Goal: Book appointment/travel/reservation

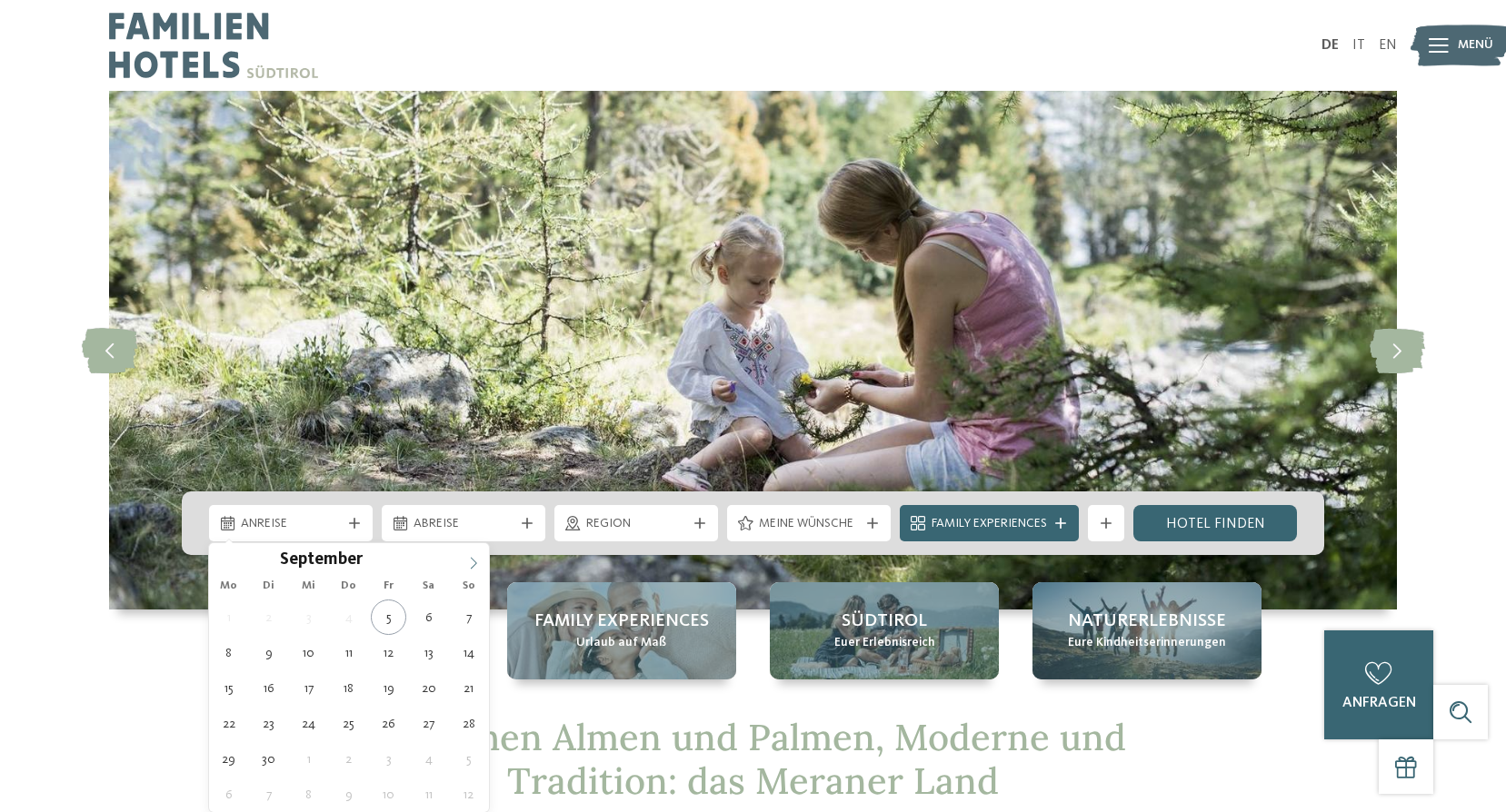
click at [471, 567] on icon at bounding box center [474, 563] width 13 height 13
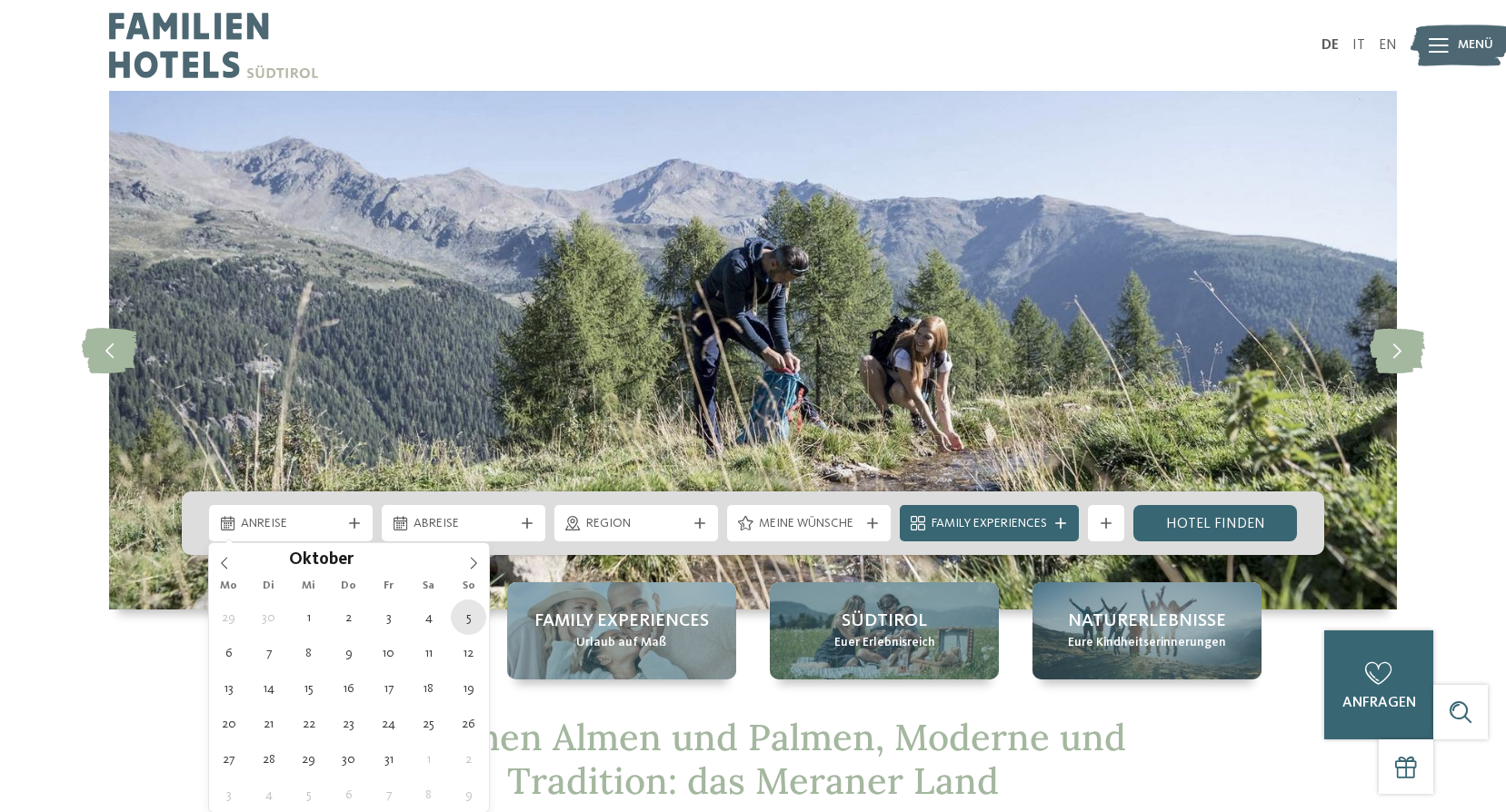
type div "05.10.2025"
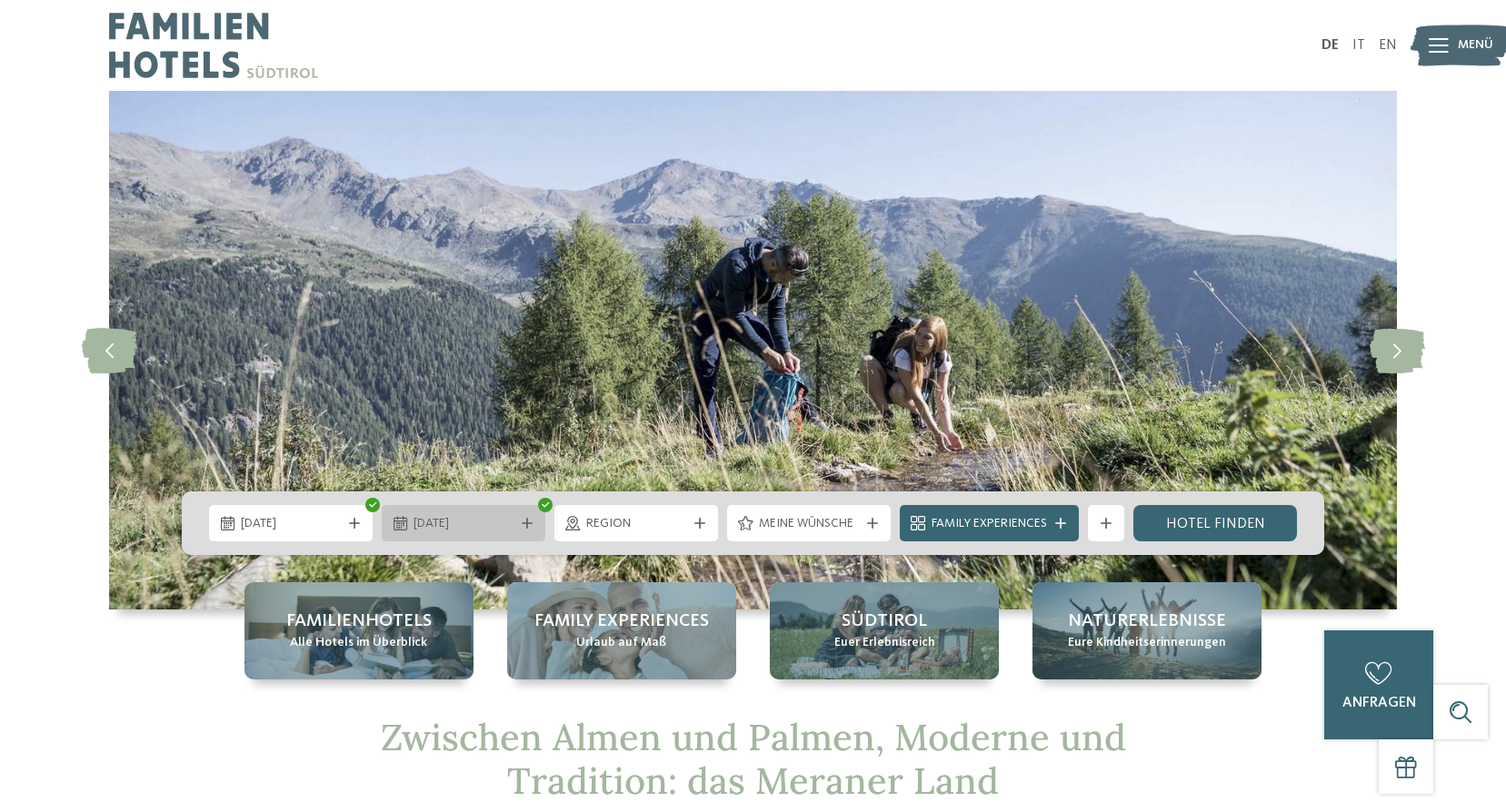
click at [507, 526] on span "05.10.2025" at bounding box center [463, 524] width 100 height 19
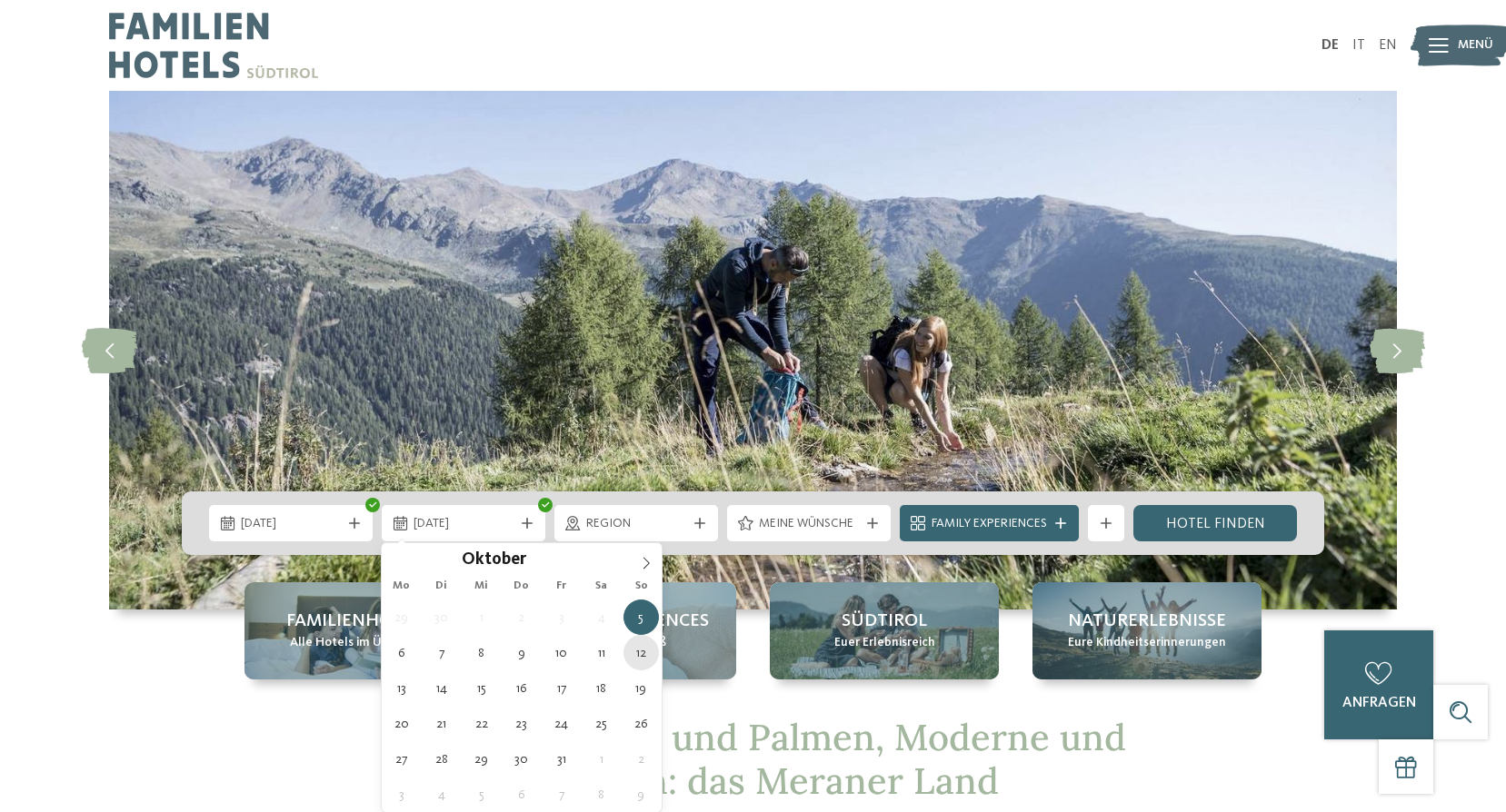
type div "12.10.2025"
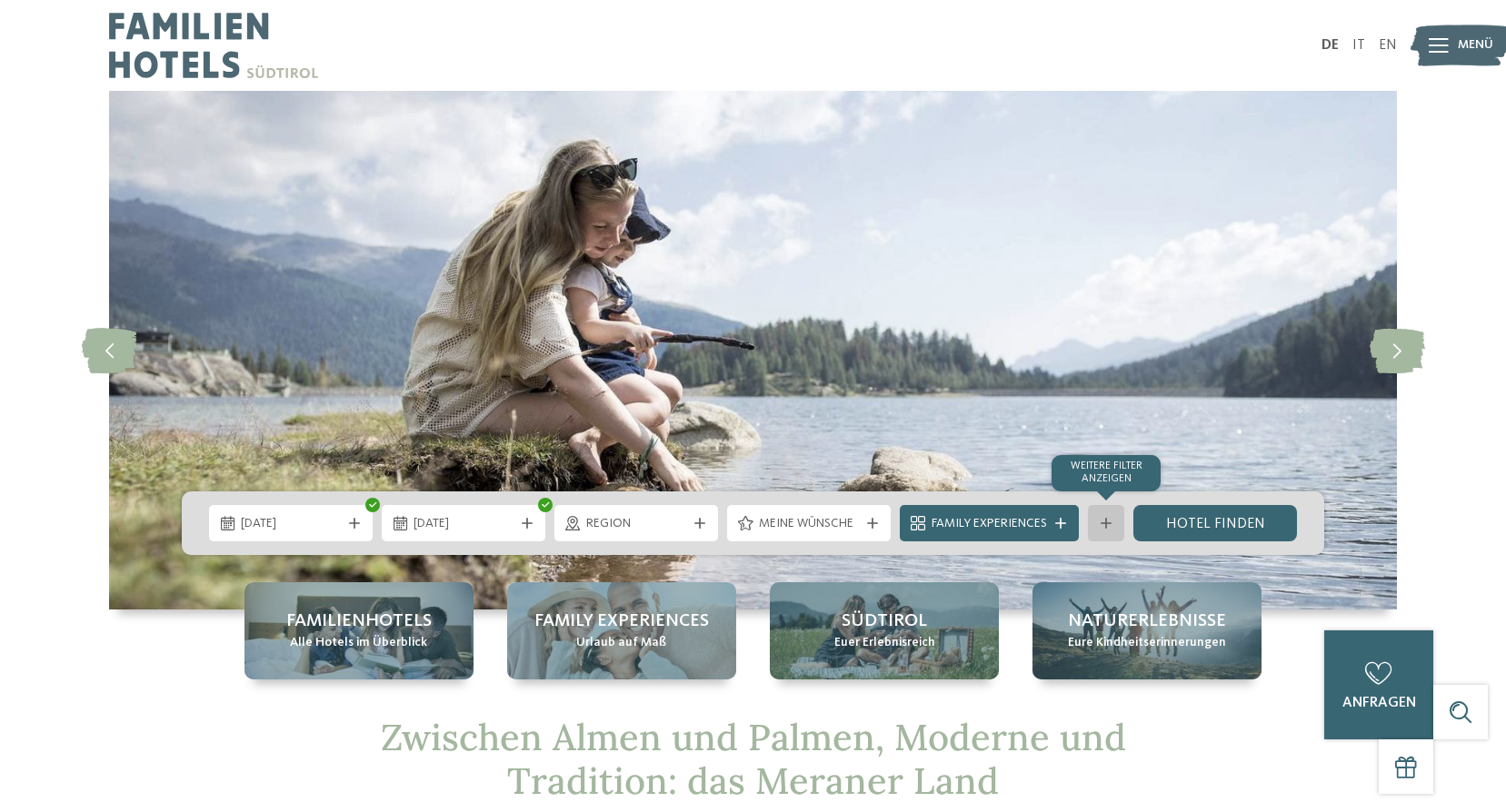
click at [1103, 531] on div "Weitere Filter anzeigen" at bounding box center [1106, 522] width 36 height 36
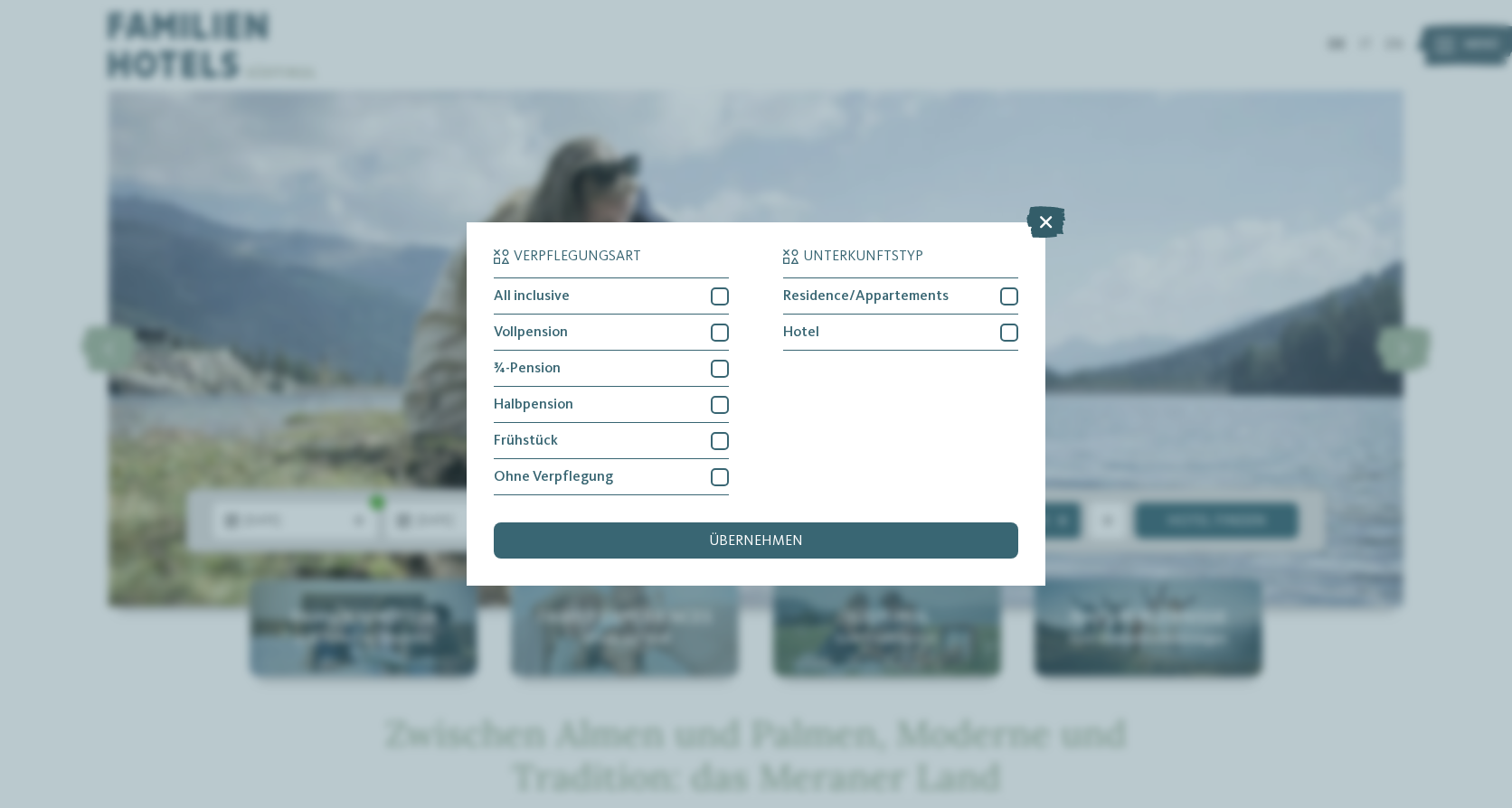
click at [1051, 221] on icon at bounding box center [1046, 222] width 39 height 31
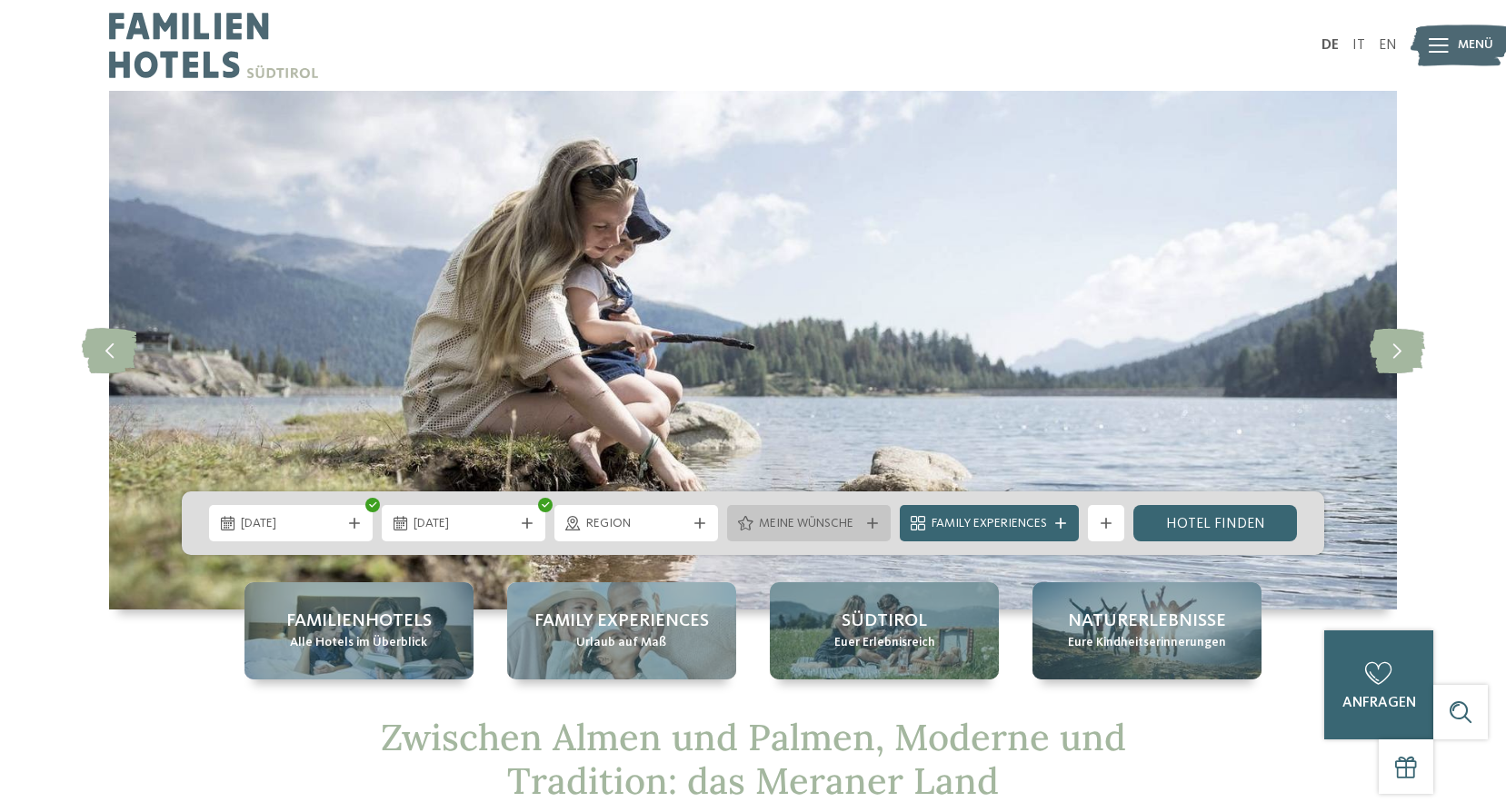
click at [795, 527] on span "Meine Wünsche" at bounding box center [809, 524] width 100 height 19
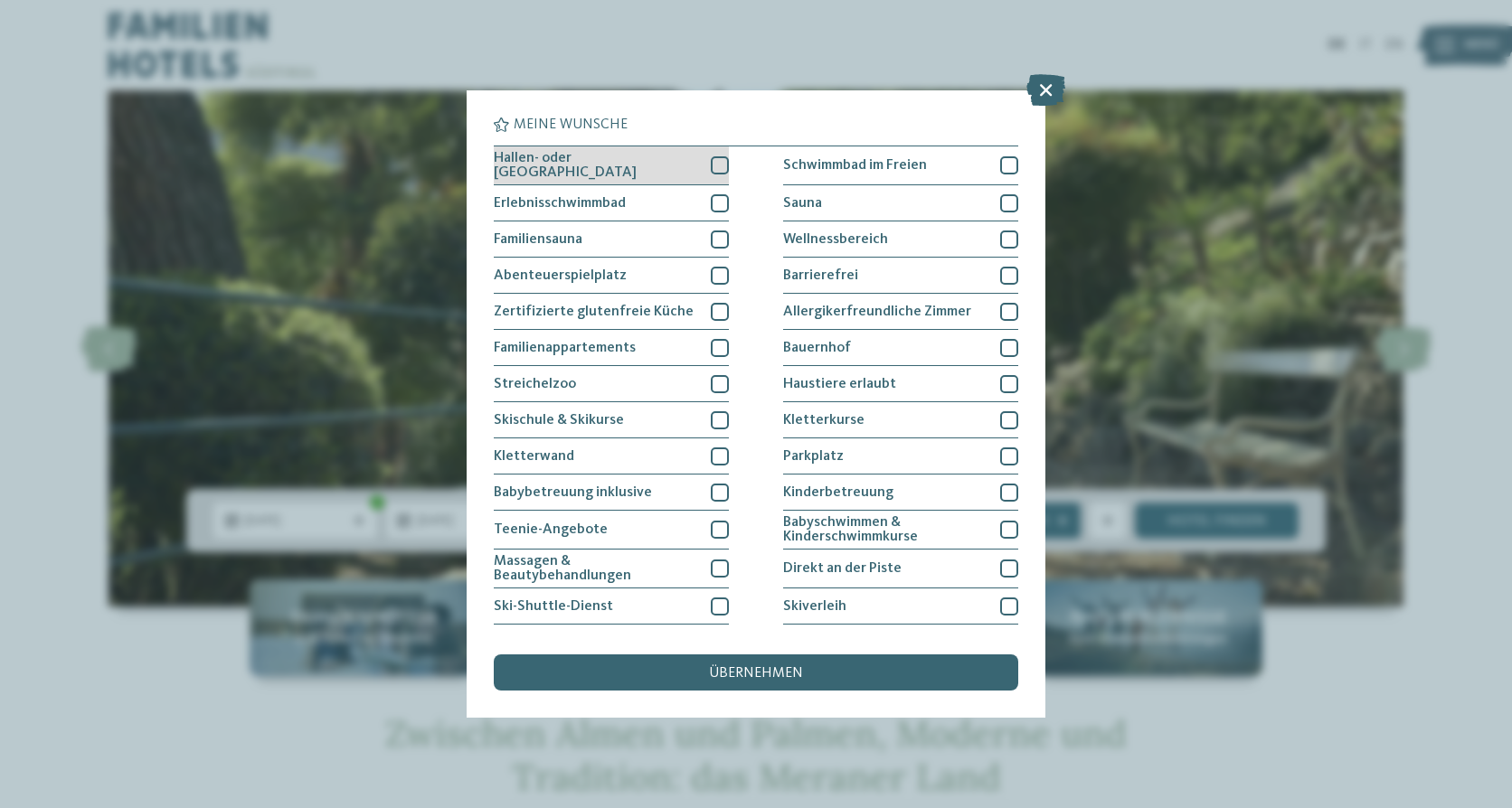
click at [712, 162] on div at bounding box center [720, 165] width 18 height 18
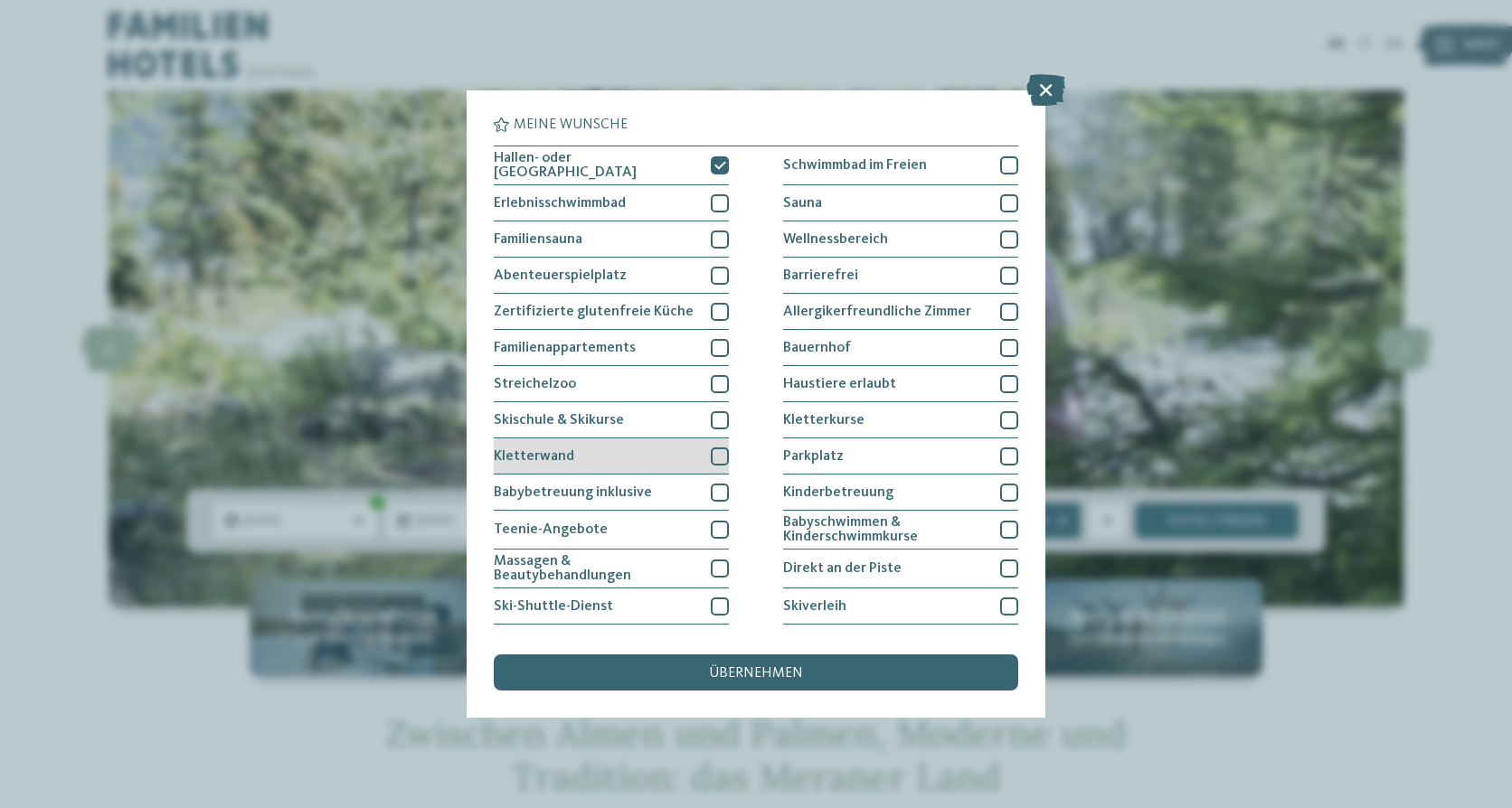
click at [595, 456] on div "Kletterwand" at bounding box center [611, 456] width 236 height 36
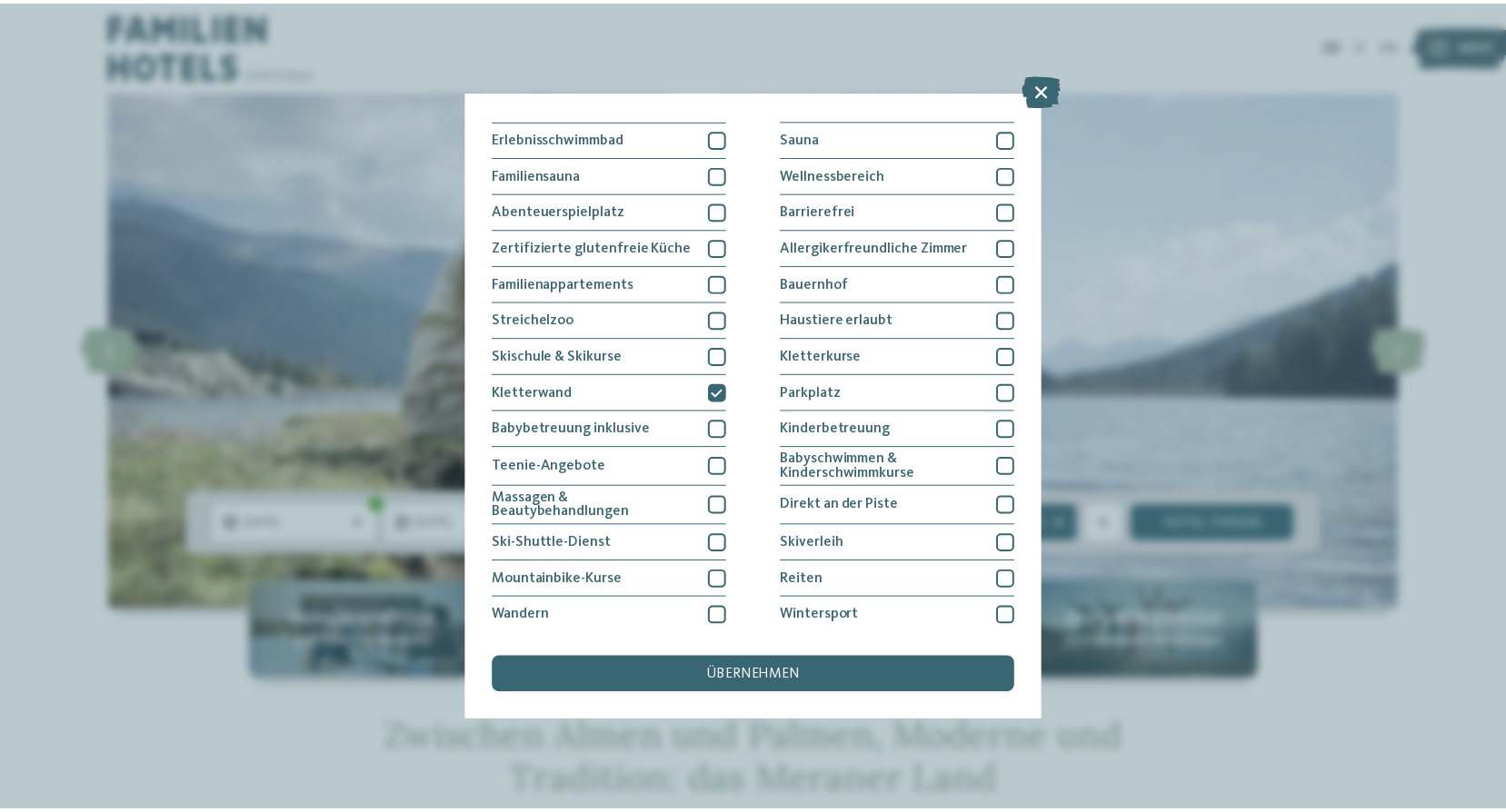
scroll to position [140, 0]
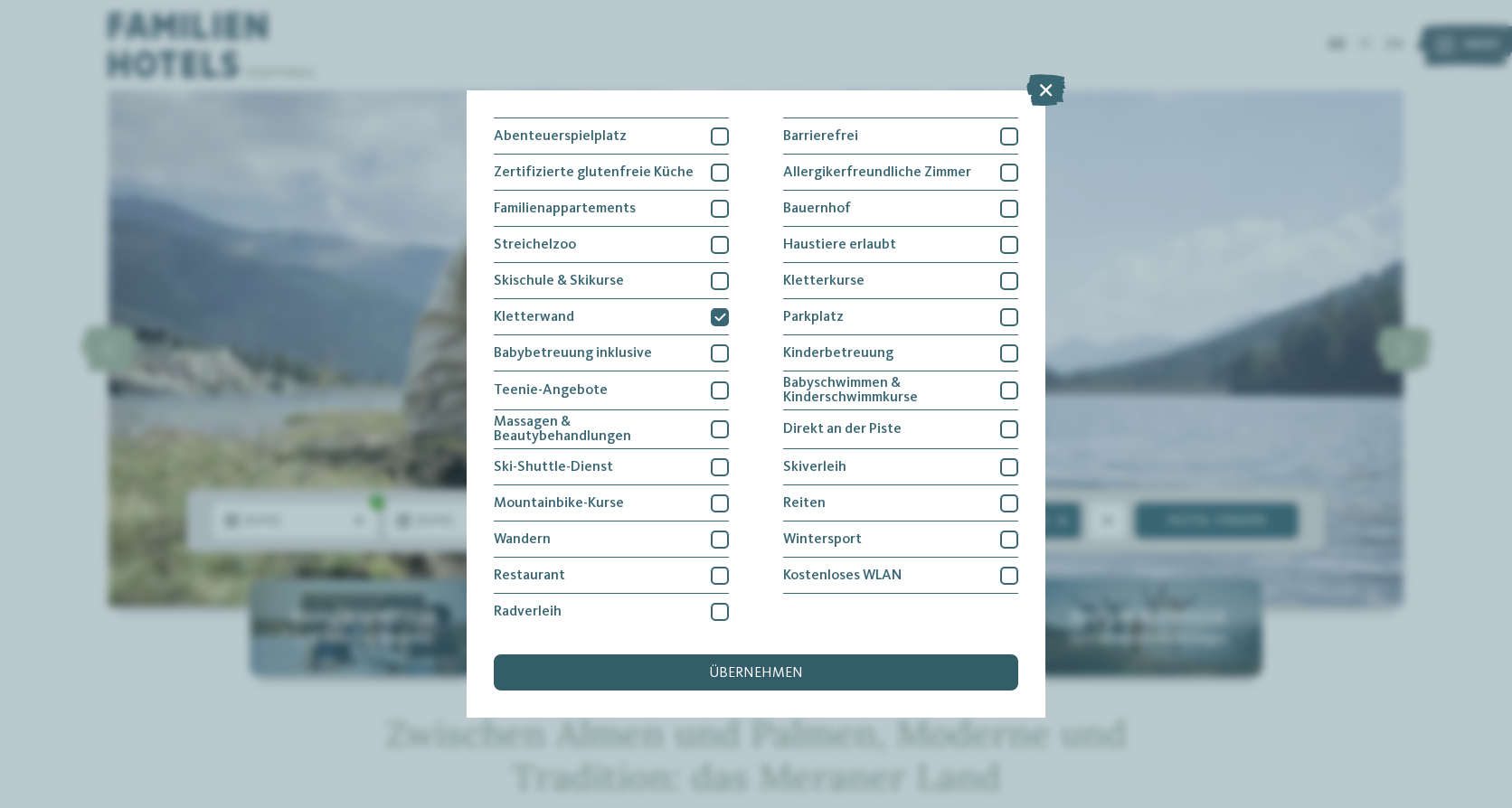
click at [769, 673] on span "übernehmen" at bounding box center [756, 673] width 94 height 15
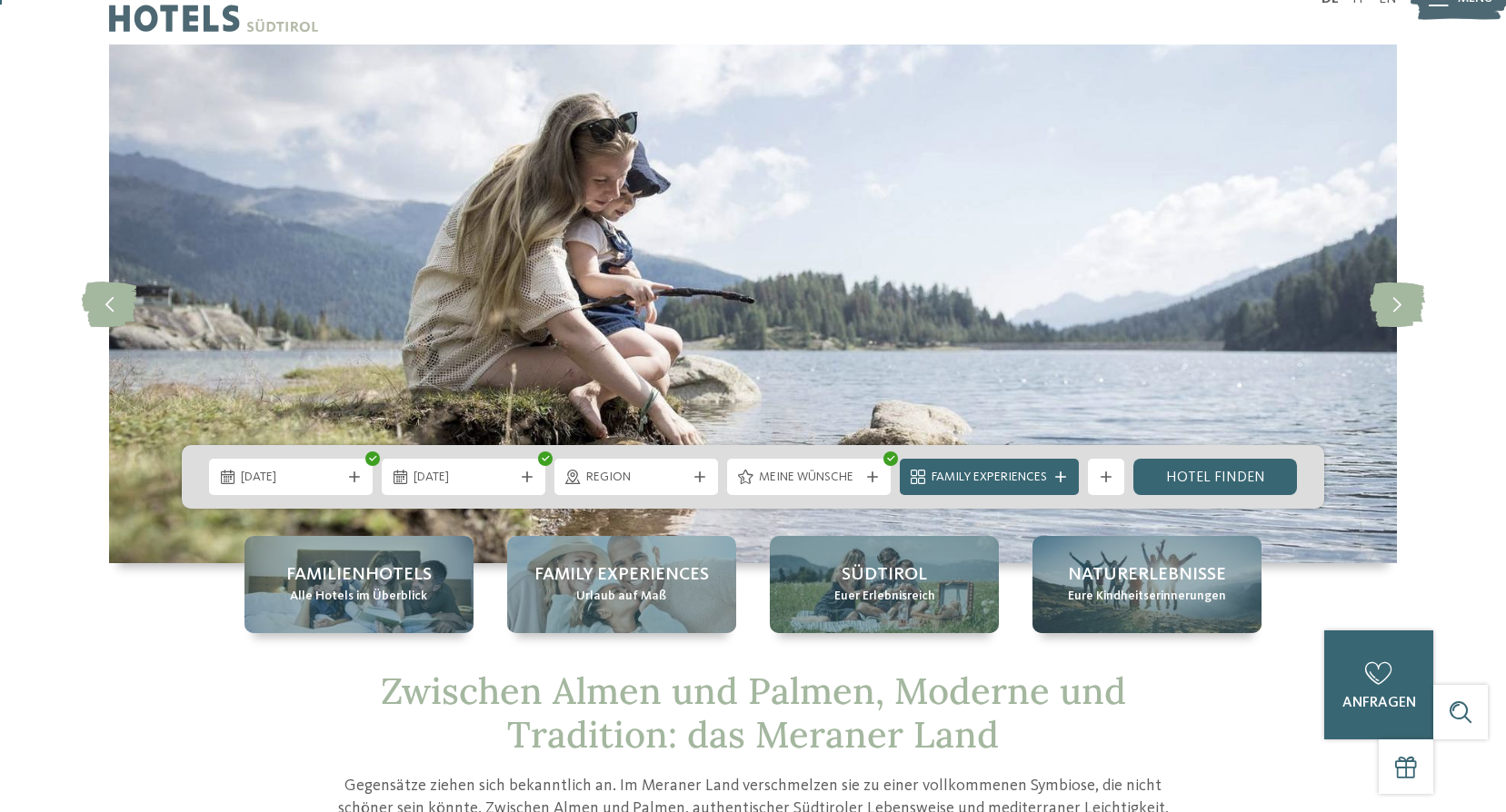
scroll to position [91, 0]
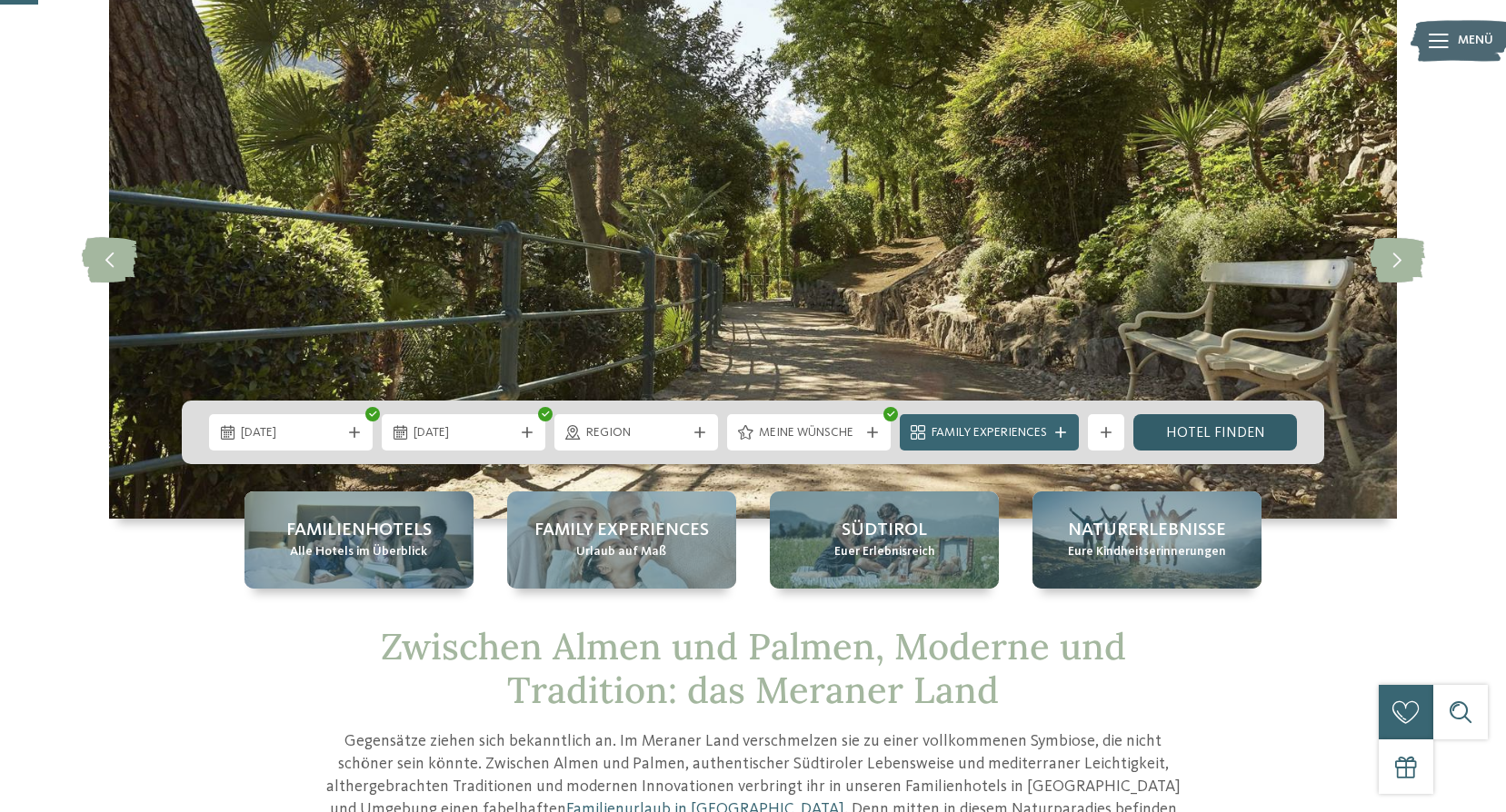
click at [1187, 429] on link "Hotel finden" at bounding box center [1215, 432] width 163 height 36
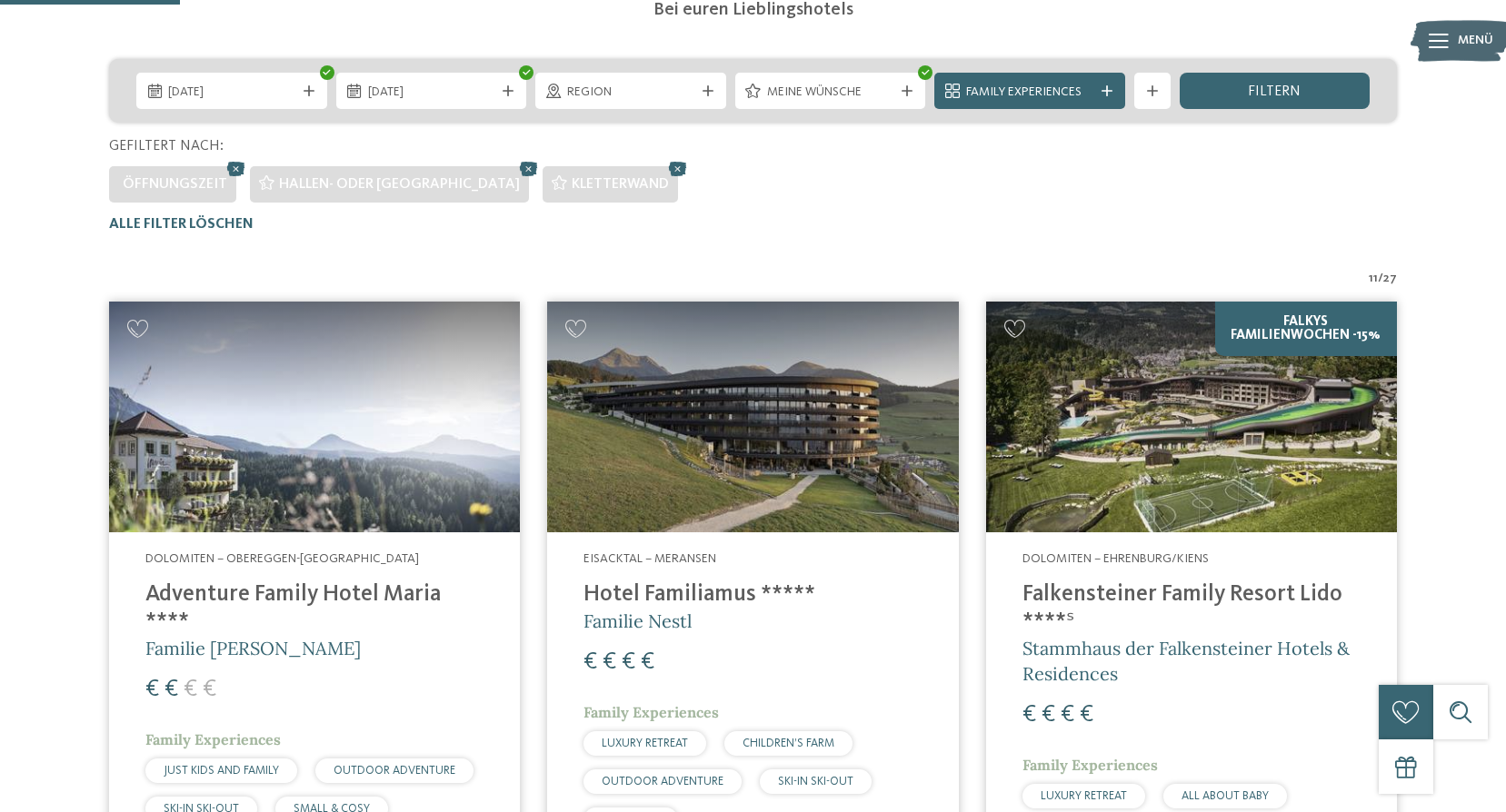
scroll to position [377, 0]
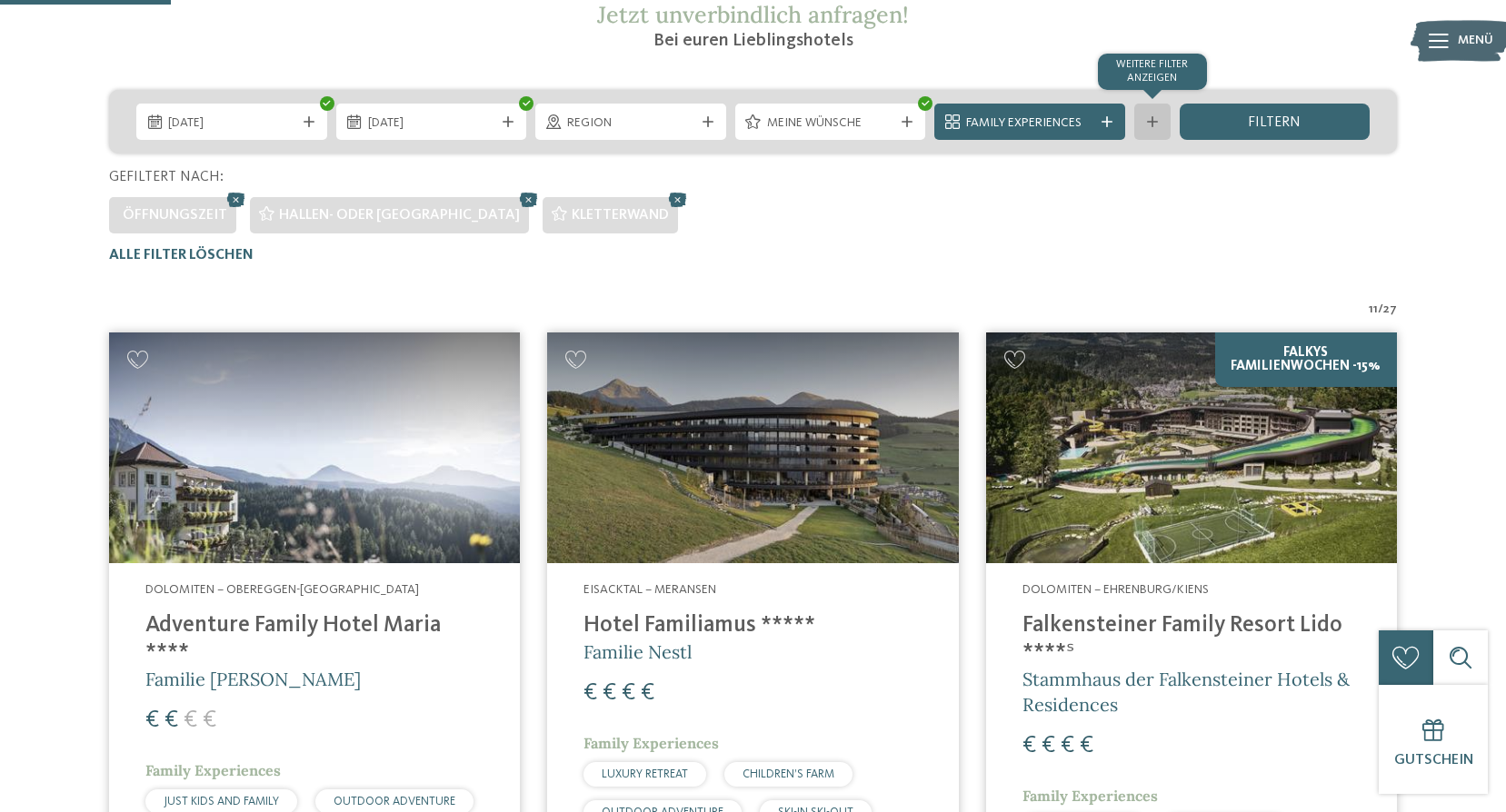
click at [1137, 122] on div "Weitere Filter anzeigen" at bounding box center [1152, 122] width 36 height 36
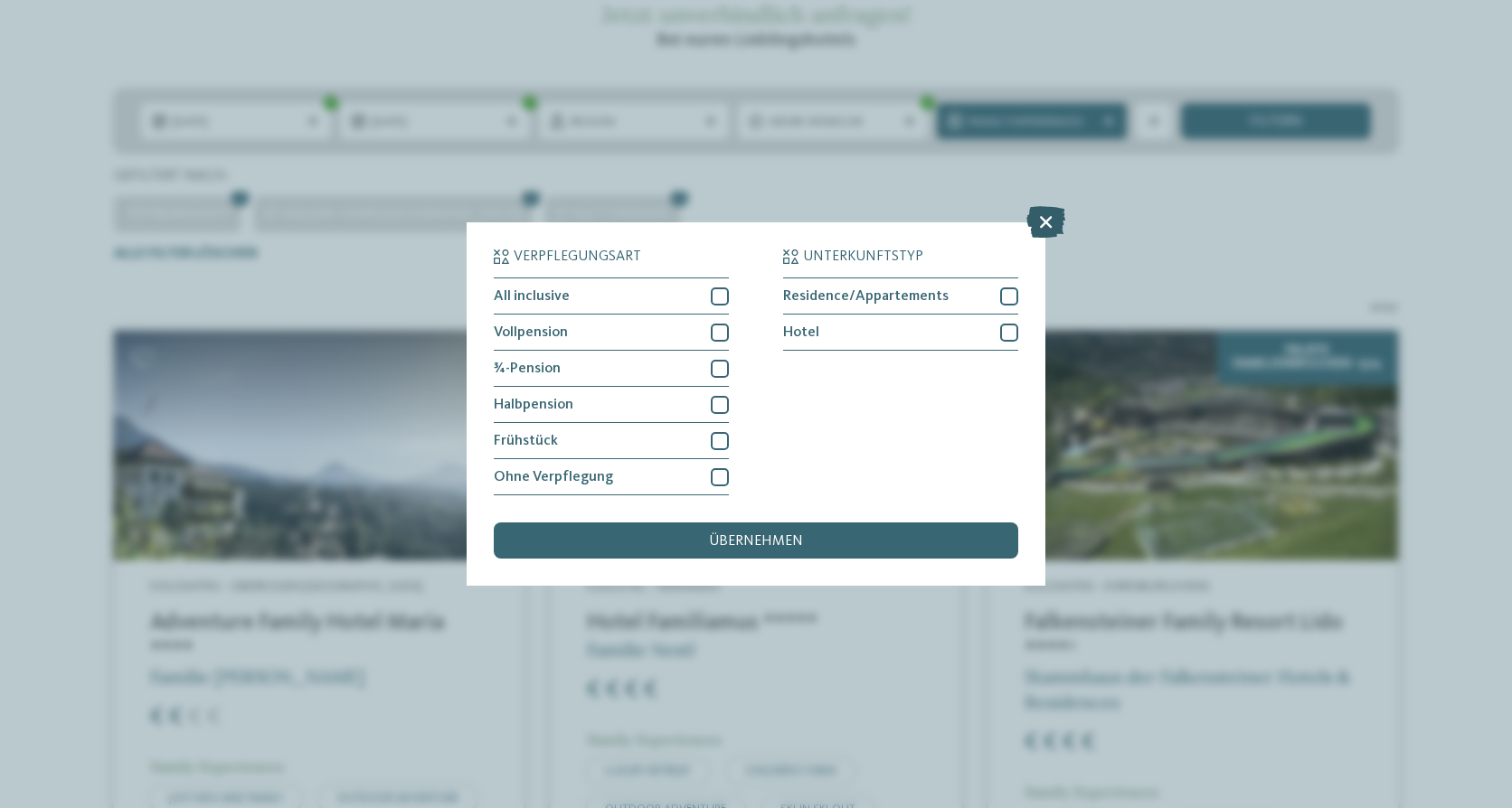
click at [1044, 226] on icon at bounding box center [1046, 222] width 39 height 31
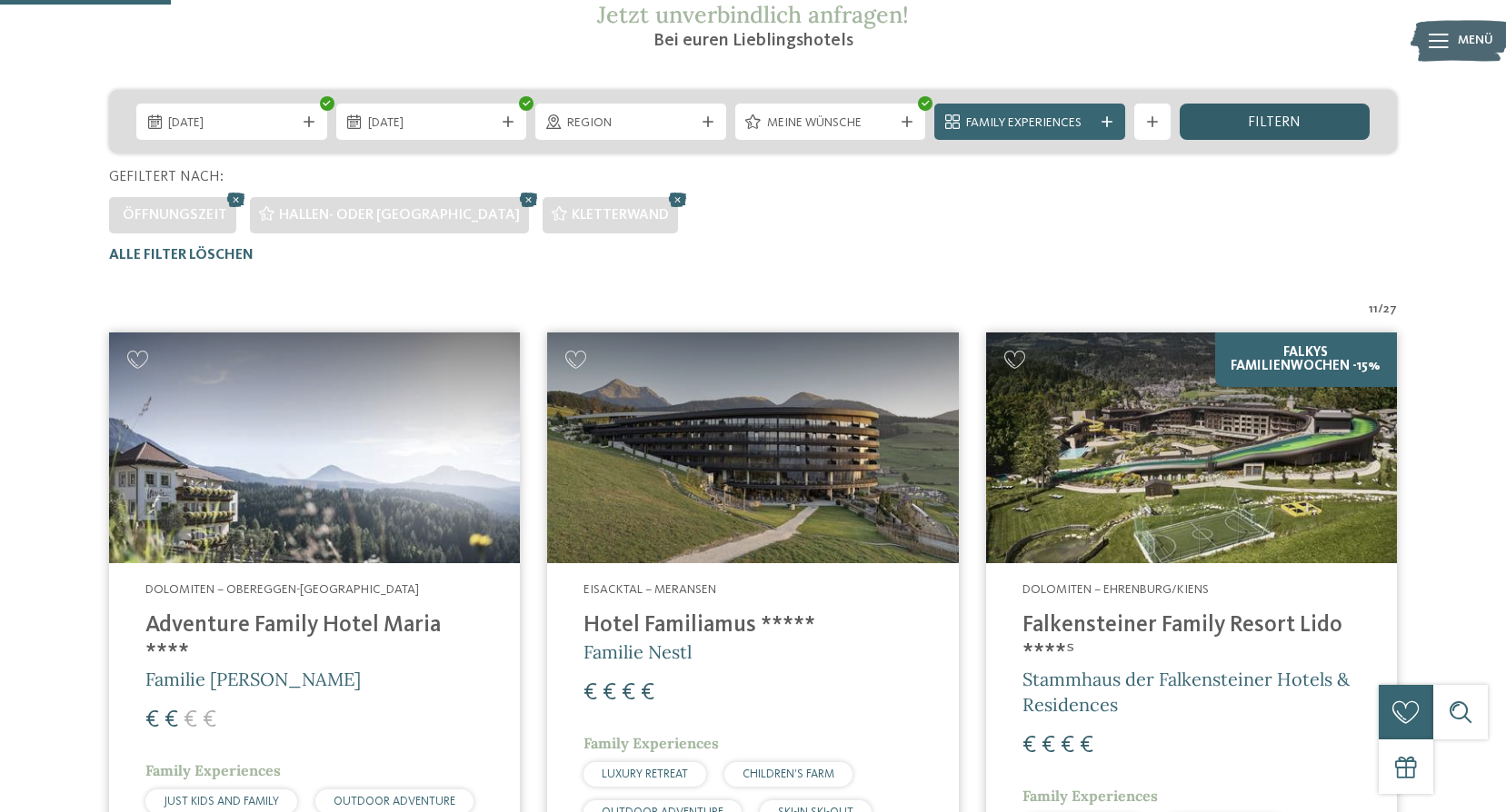
click at [1244, 124] on div "filtern" at bounding box center [1276, 122] width 191 height 36
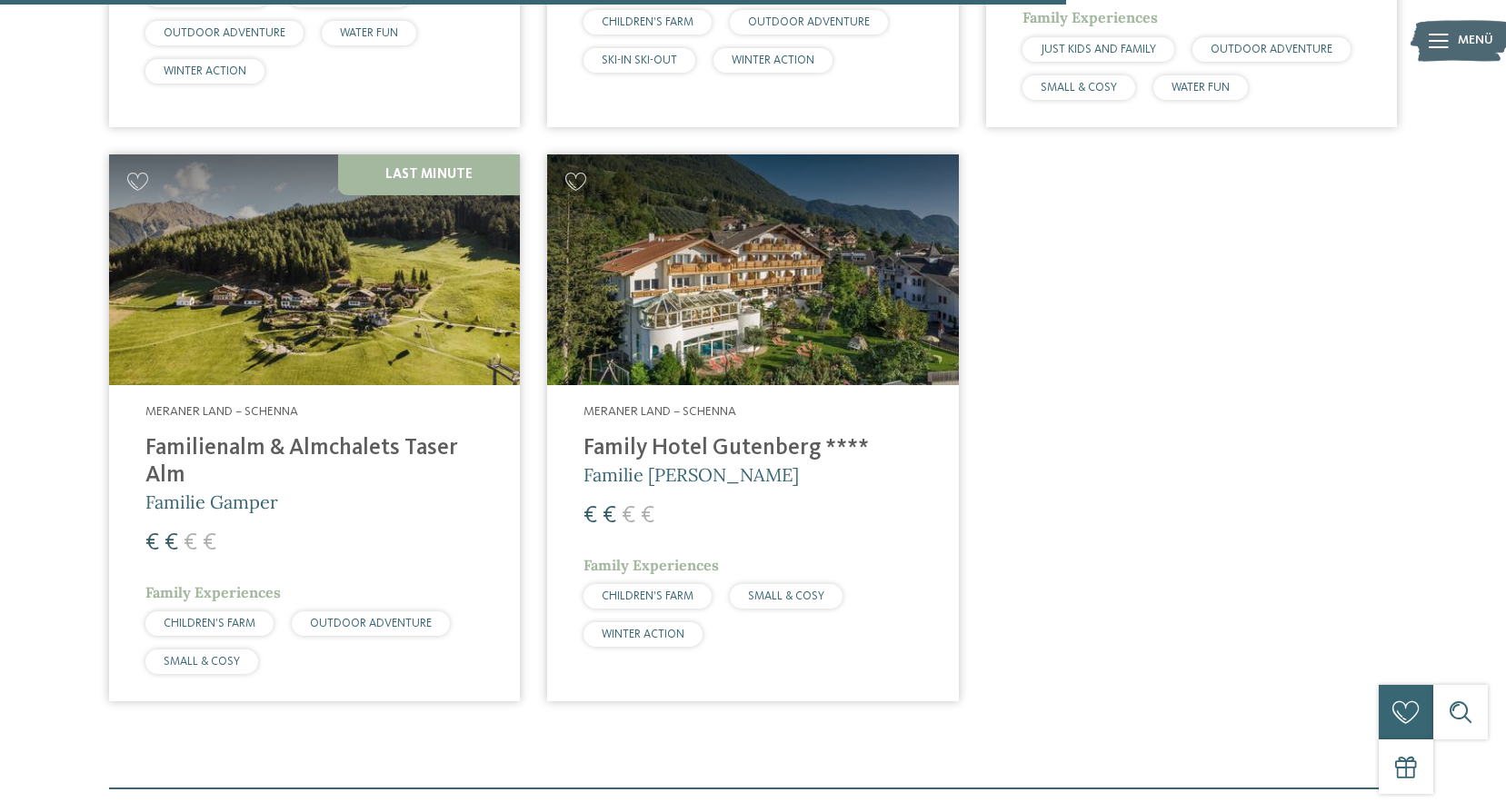
scroll to position [2413, 0]
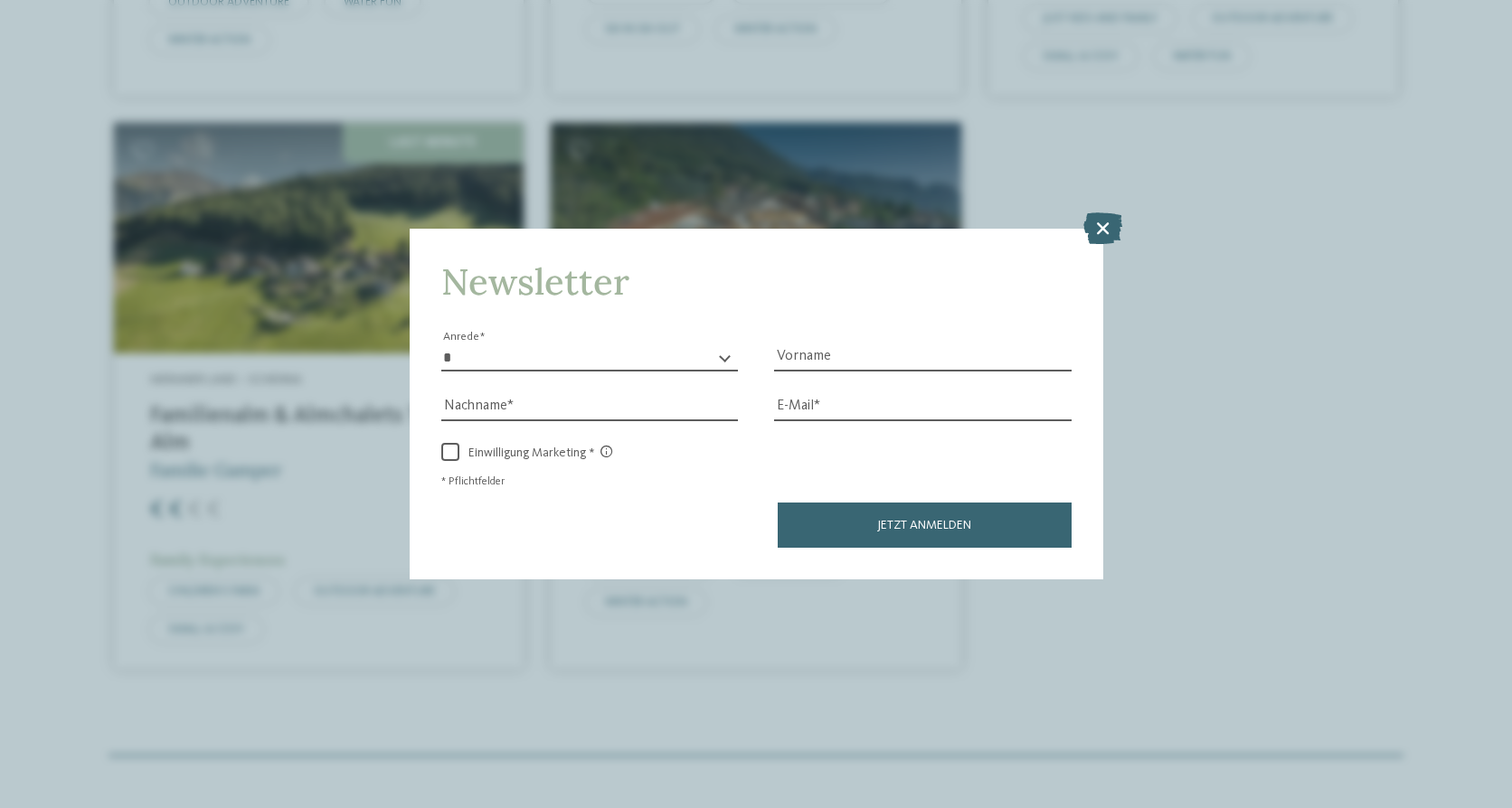
click at [1102, 224] on icon at bounding box center [1103, 227] width 39 height 31
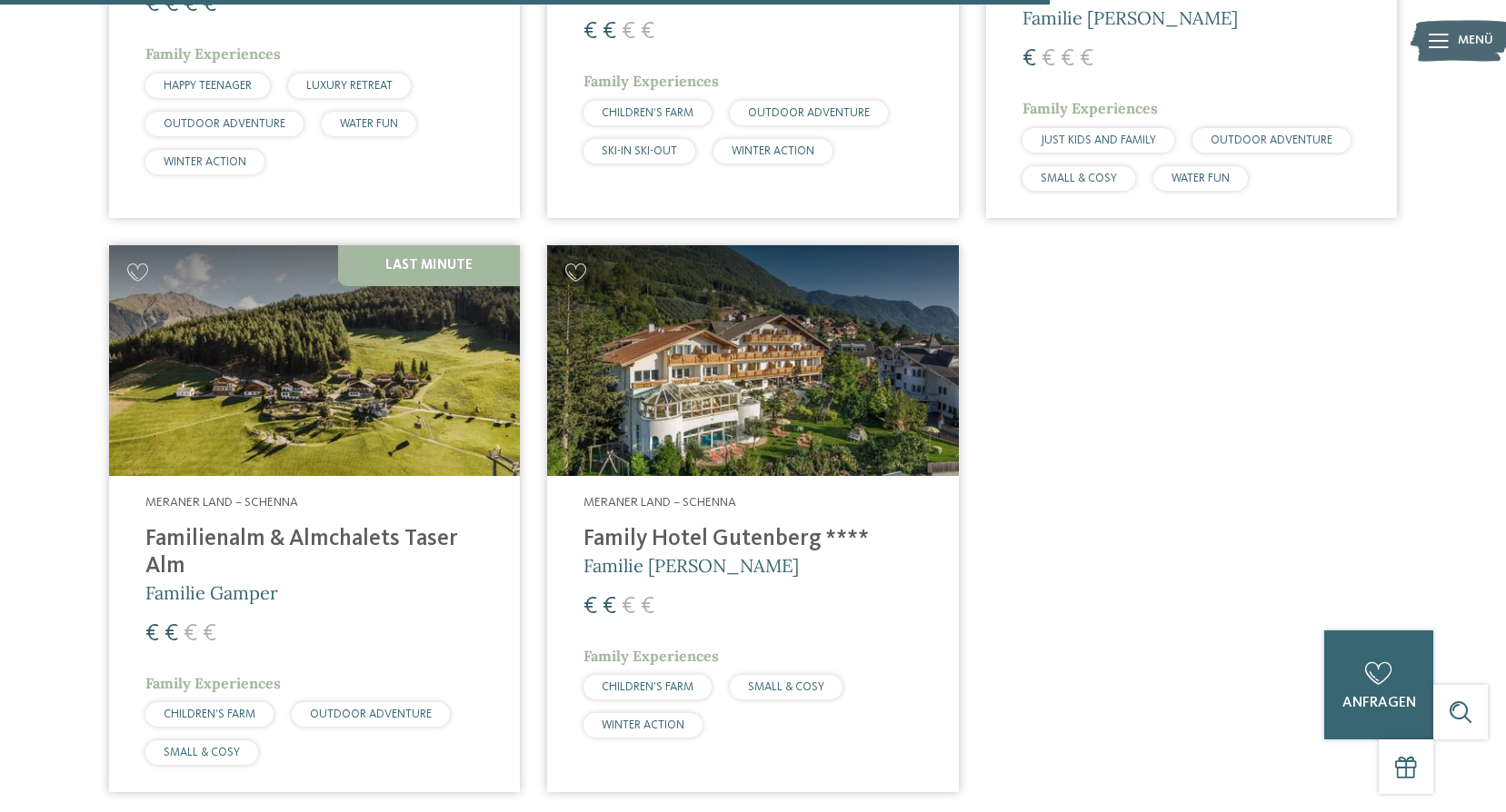
scroll to position [2322, 0]
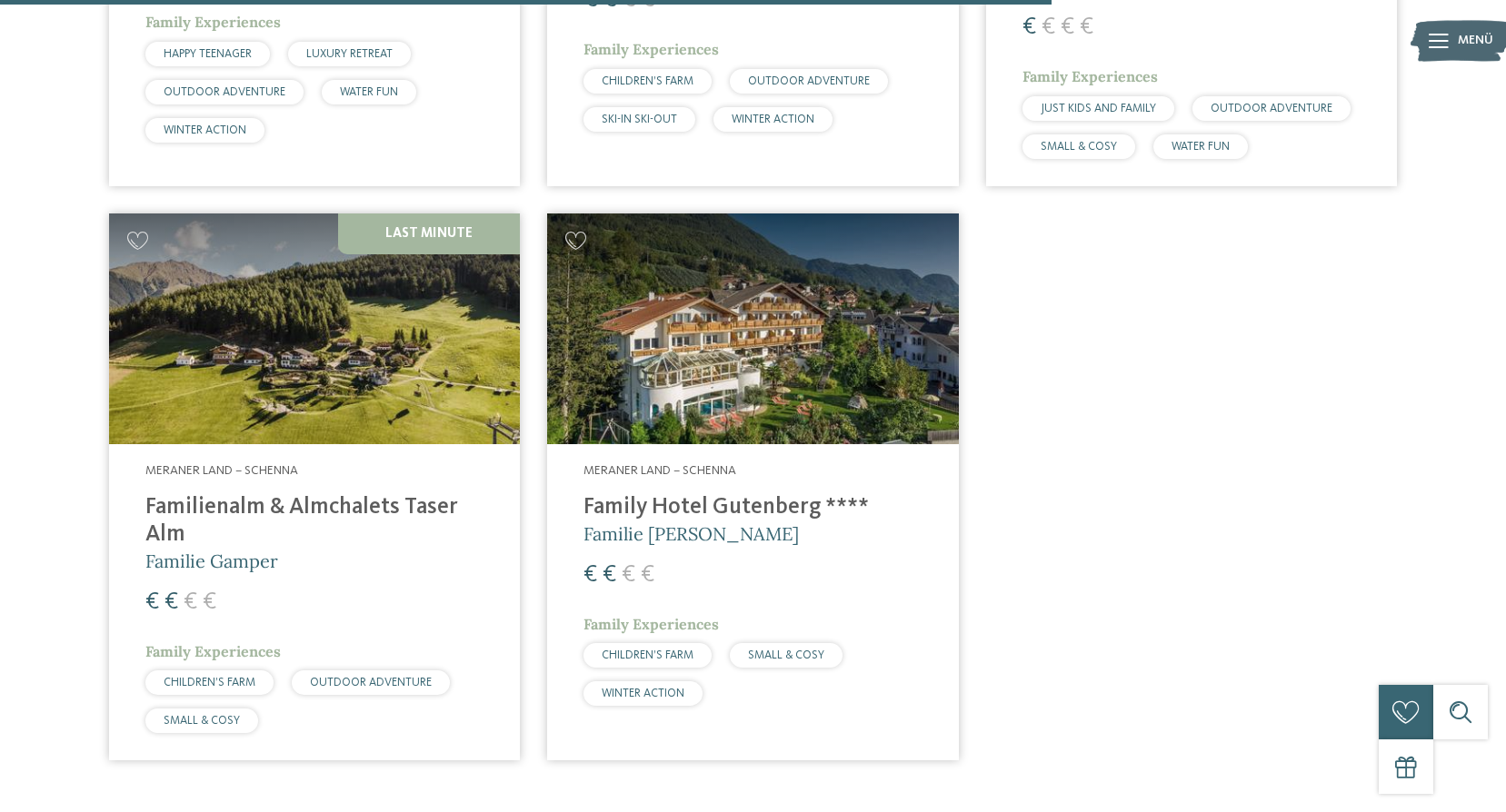
click at [175, 495] on h4 "Familienalm & Almchalets Taser Alm" at bounding box center [315, 522] width 338 height 55
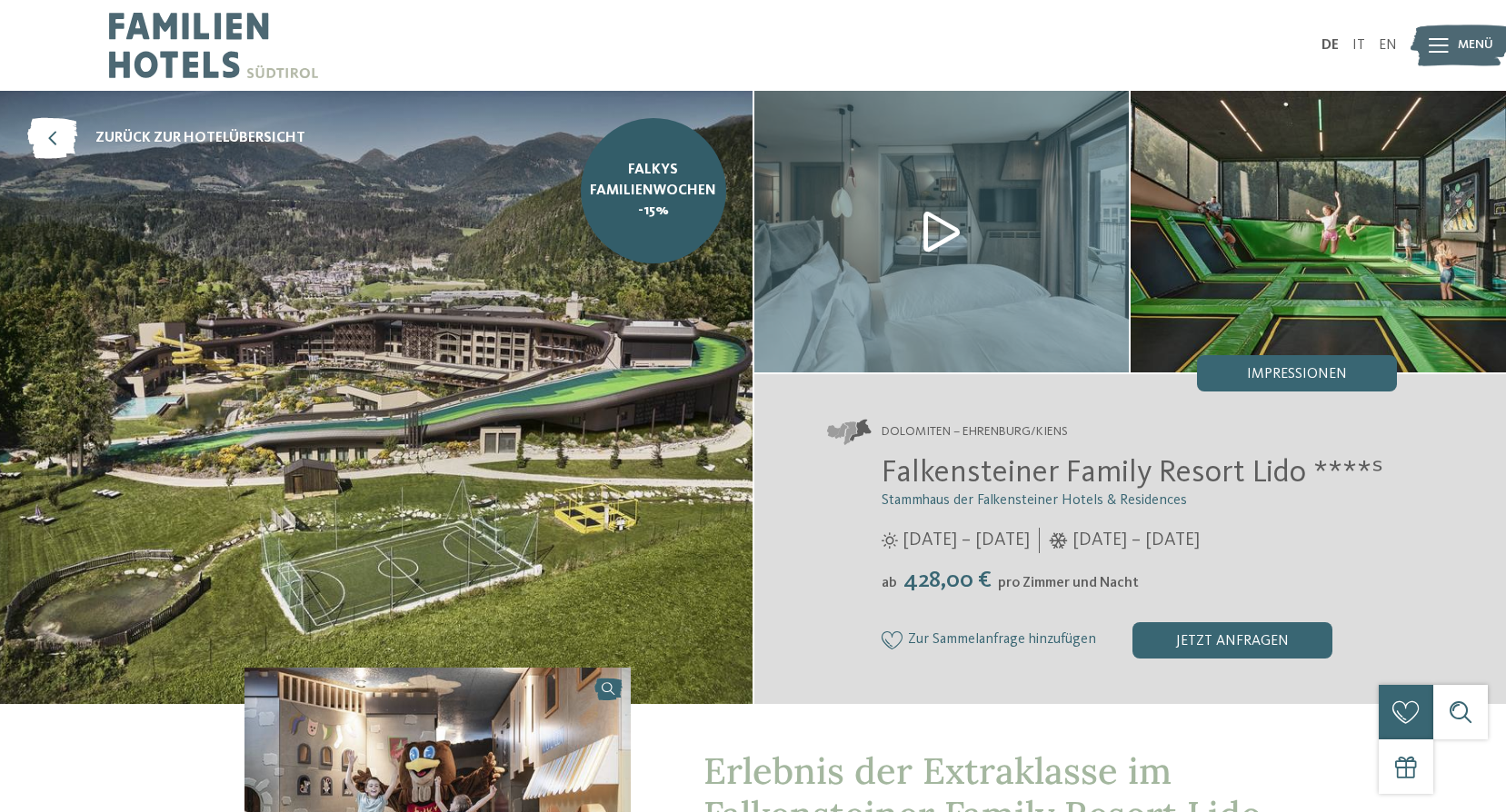
click at [940, 219] on img at bounding box center [942, 231] width 375 height 281
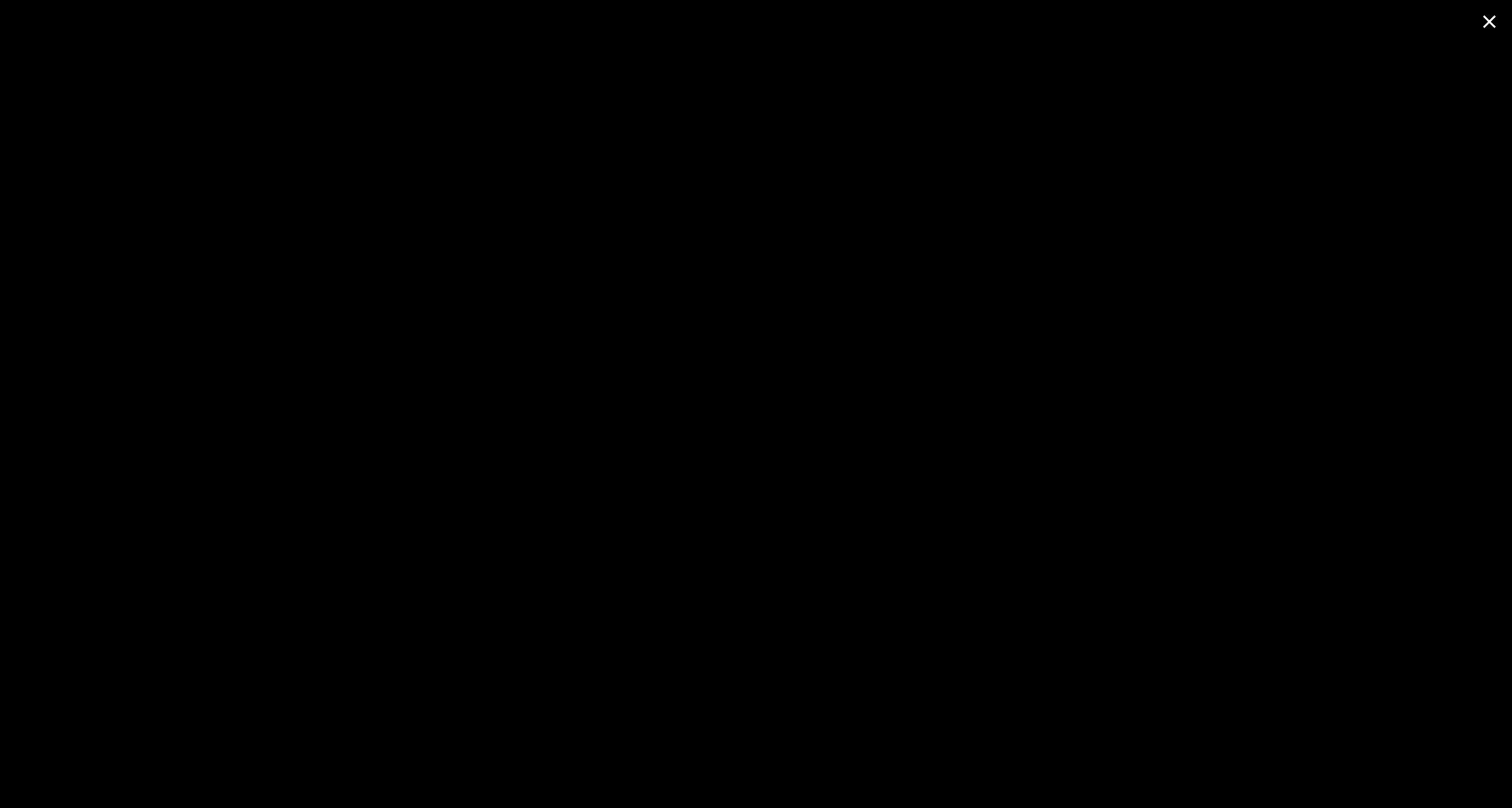
click at [1482, 20] on span at bounding box center [1489, 21] width 45 height 42
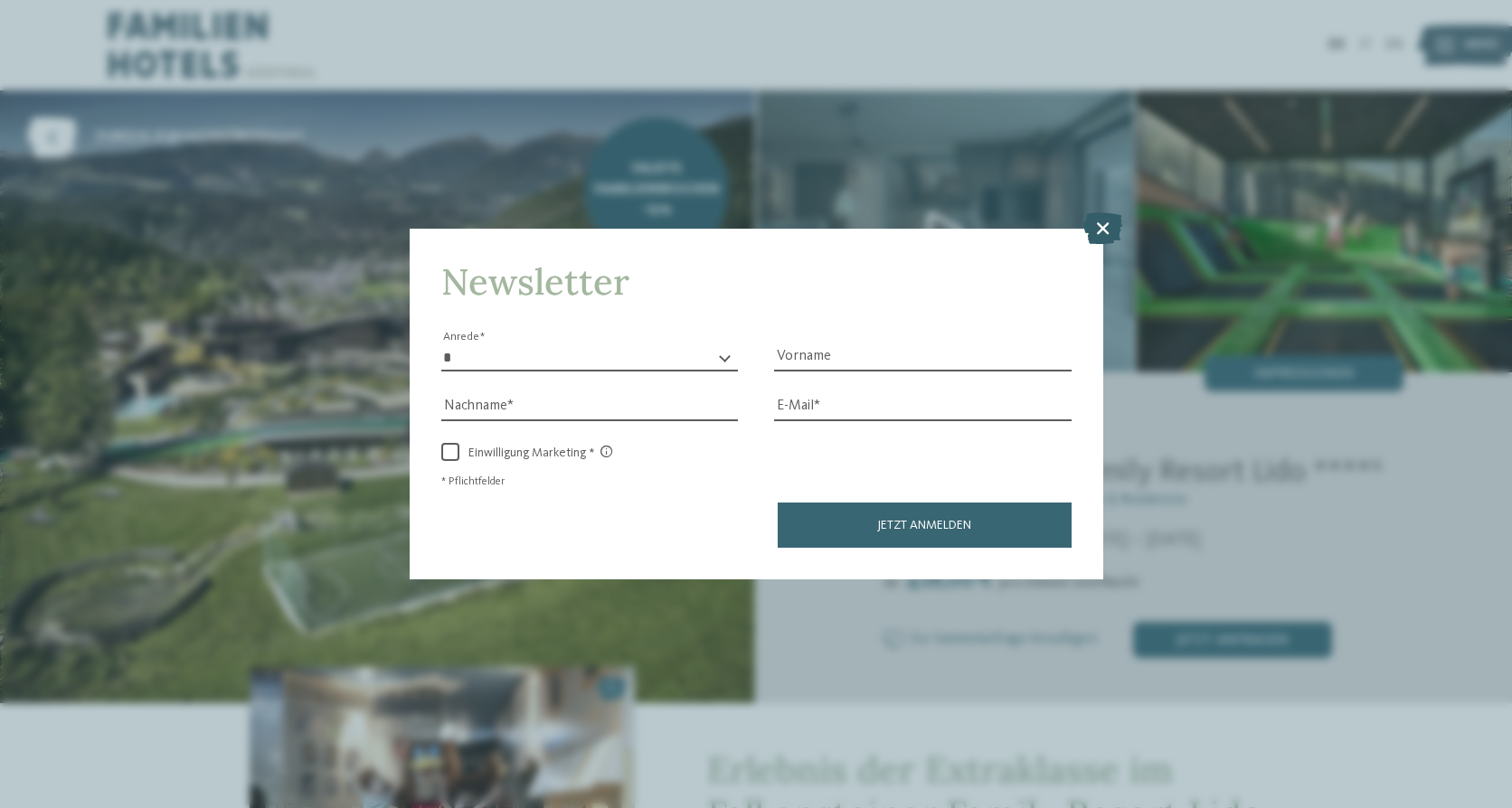
click at [1095, 225] on icon at bounding box center [1103, 227] width 39 height 31
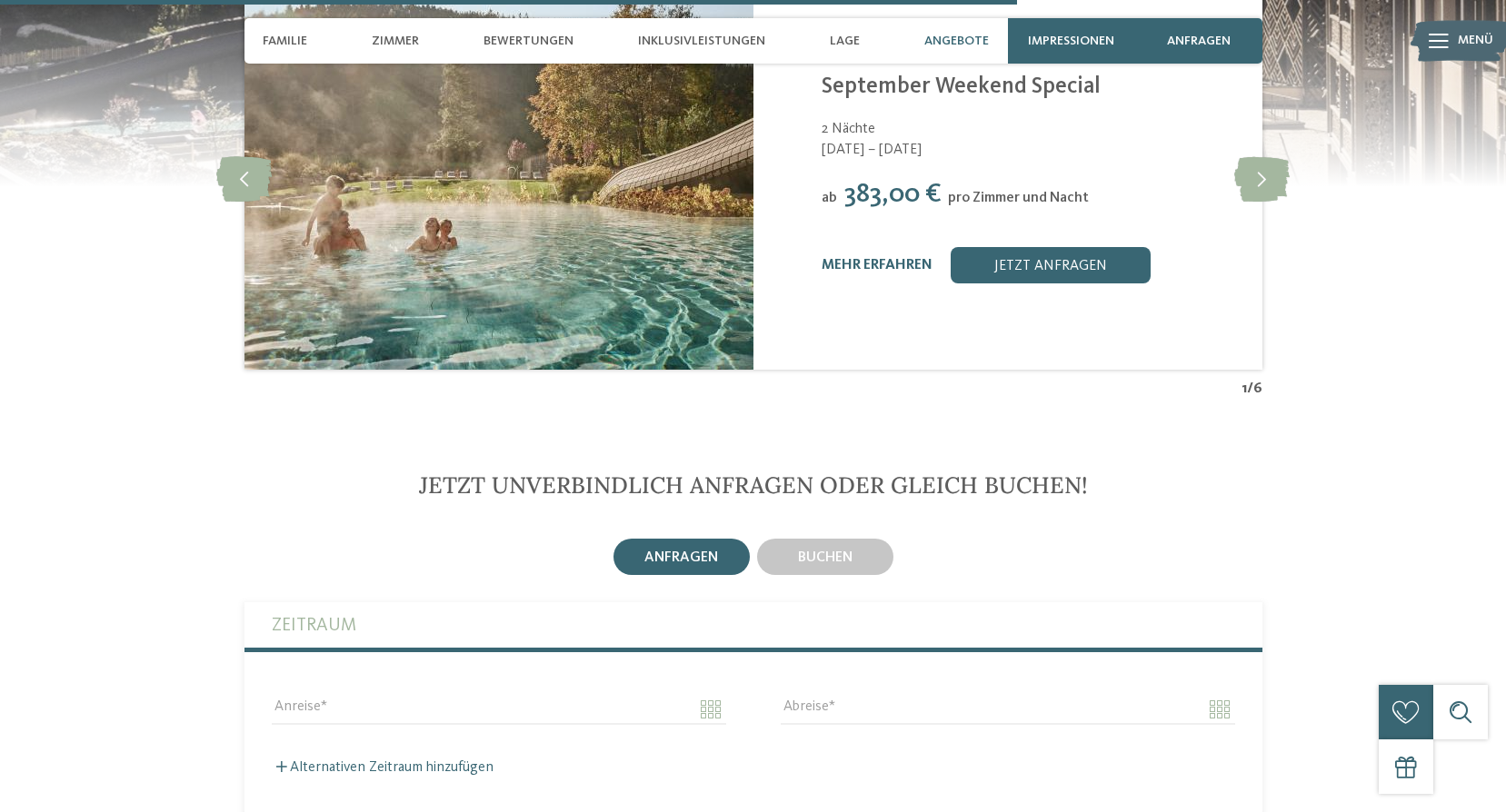
scroll to position [4179, 0]
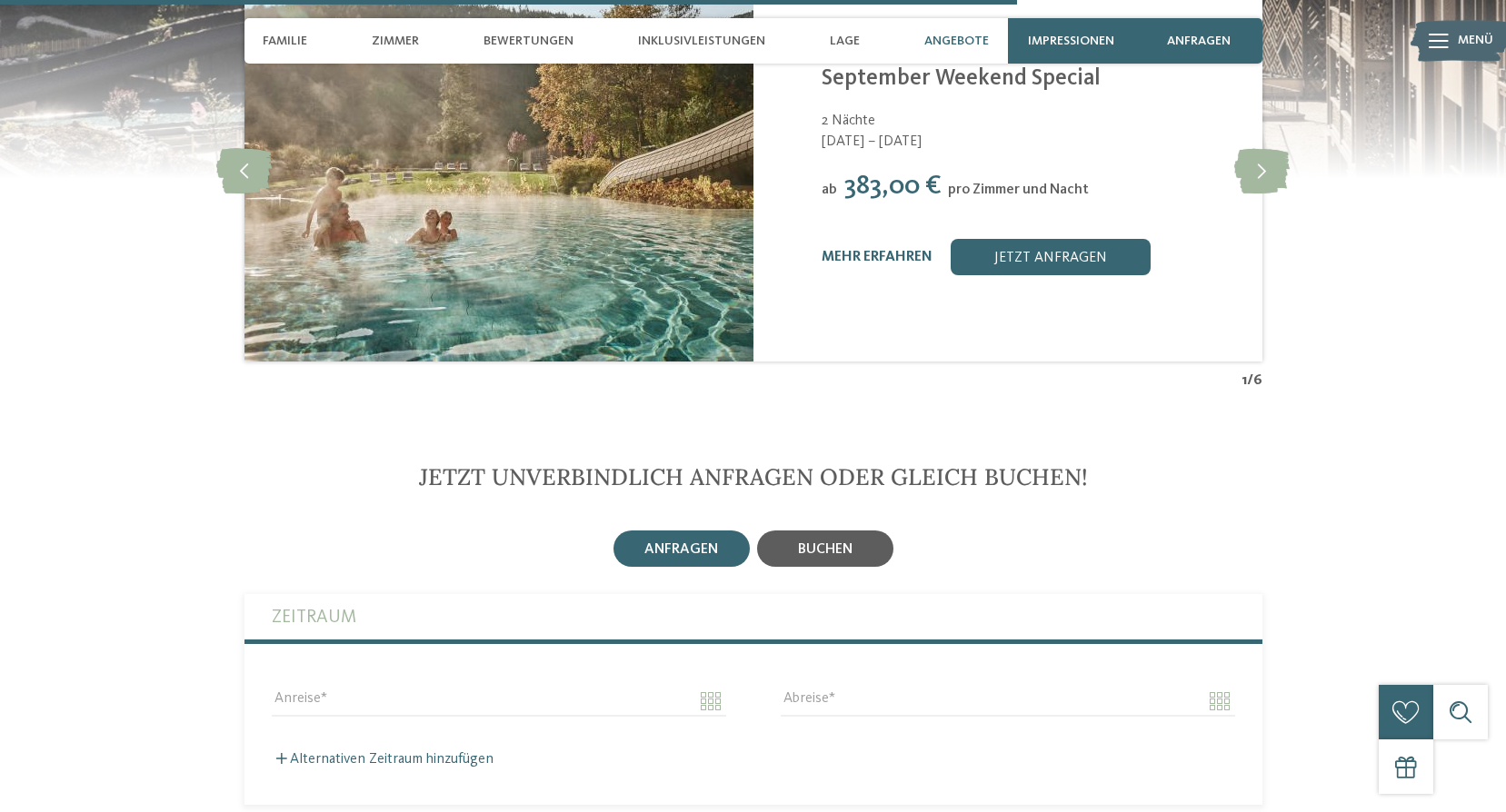
click at [840, 542] on span "buchen" at bounding box center [825, 549] width 55 height 15
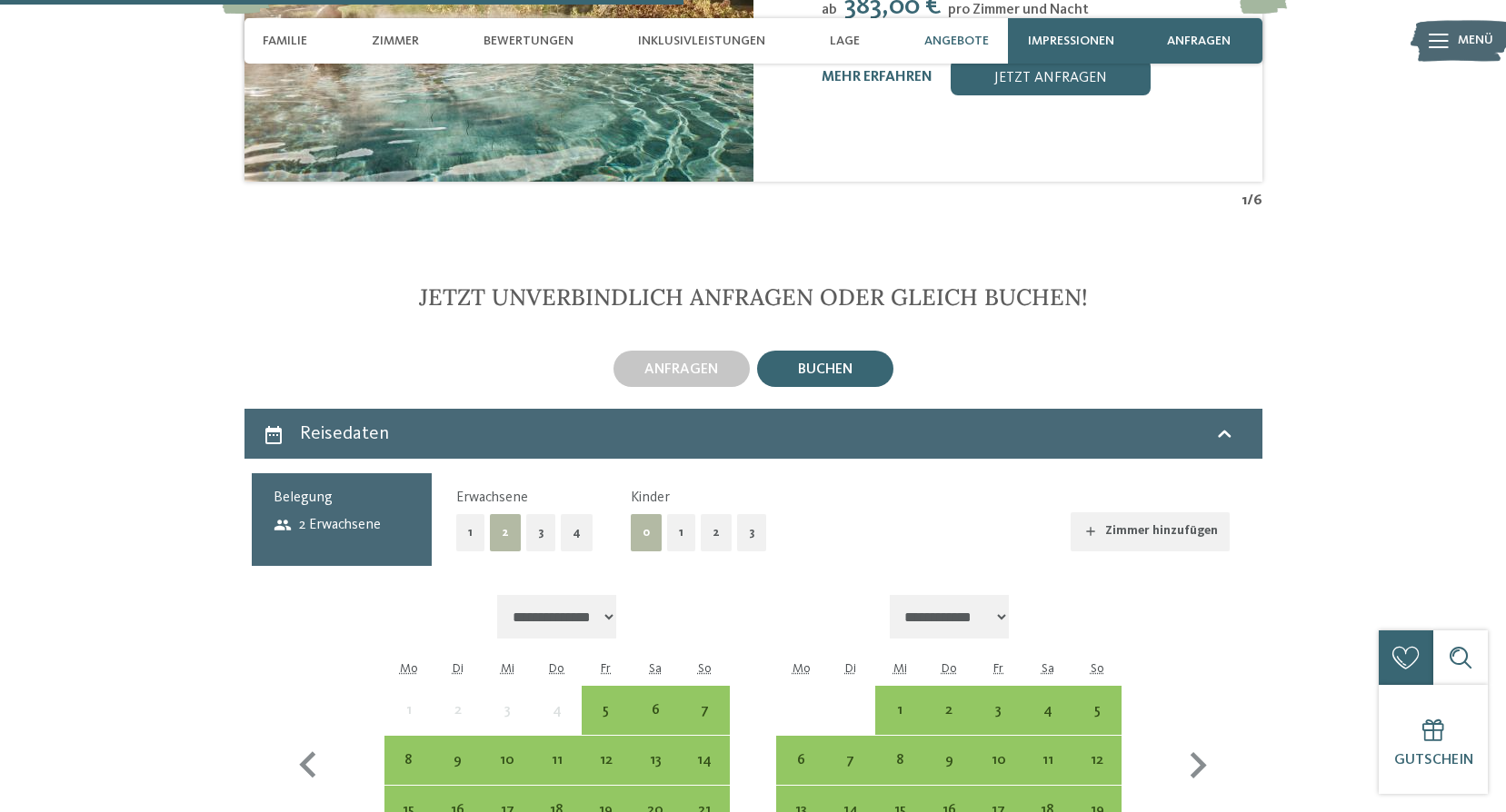
scroll to position [4361, 0]
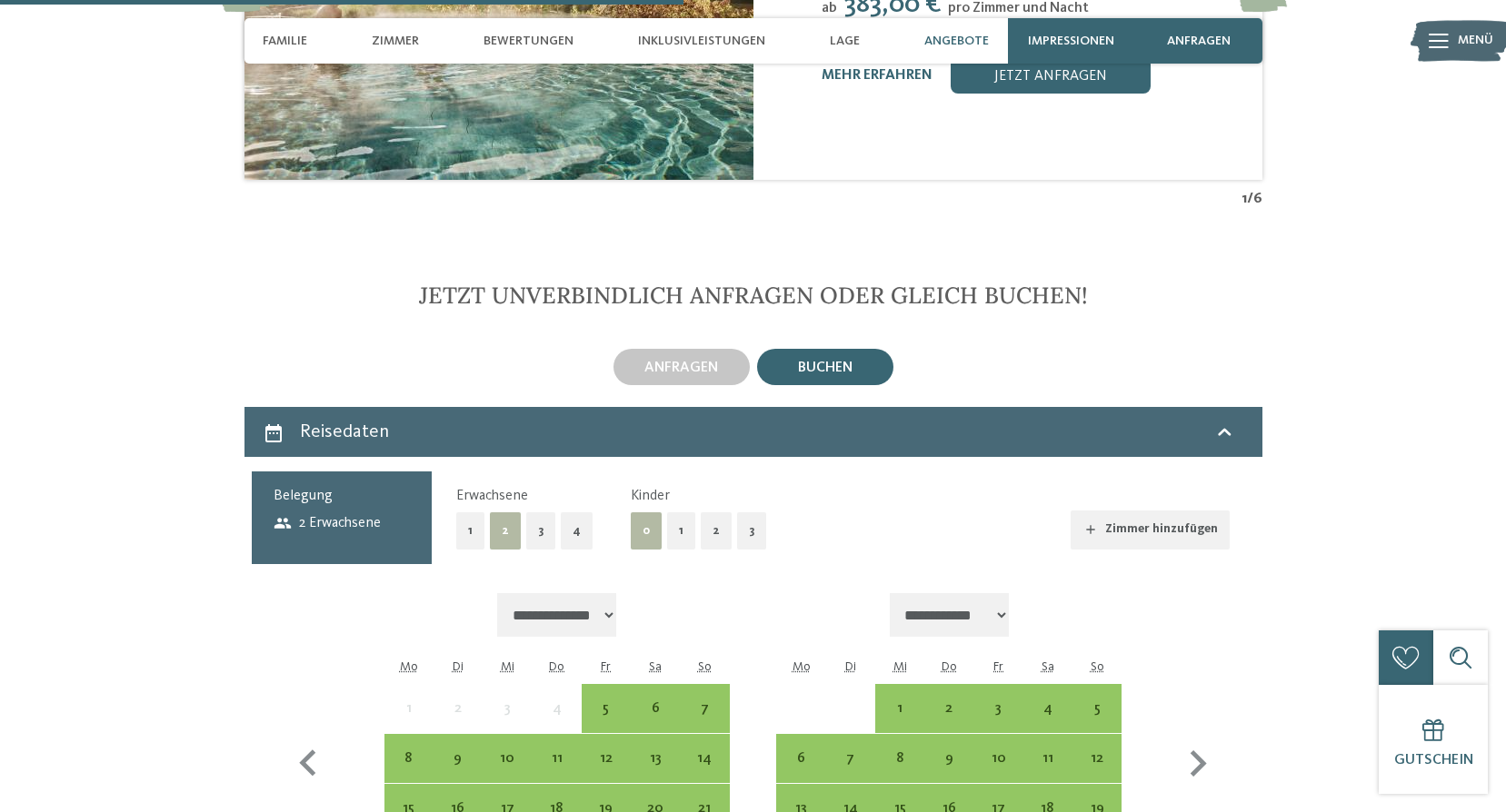
click at [709, 514] on button "2" at bounding box center [716, 531] width 31 height 37
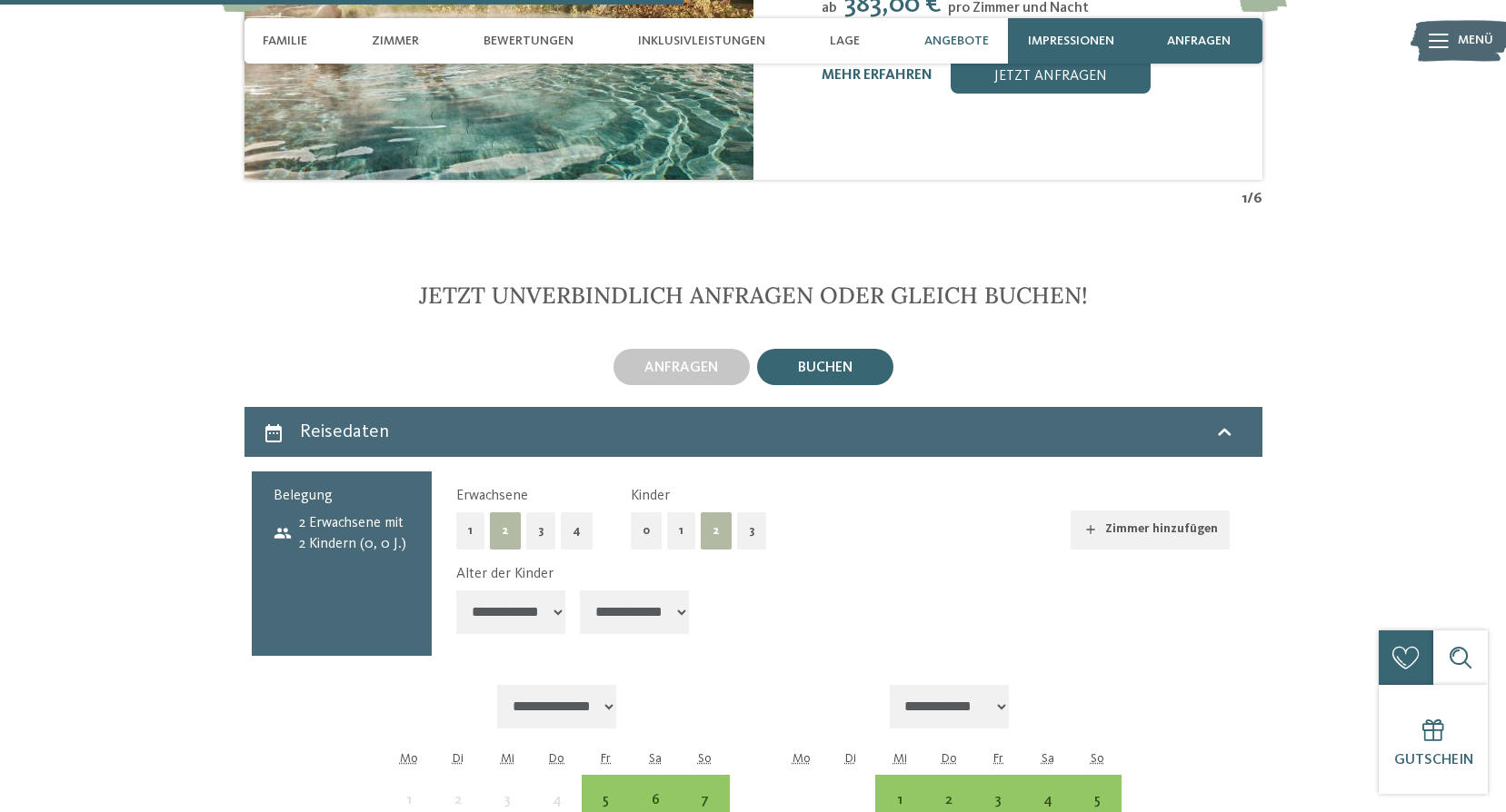
click at [546, 598] on select "**********" at bounding box center [510, 612] width 109 height 44
select select "*"
click at [456, 590] on select "**********" at bounding box center [510, 612] width 109 height 44
click at [756, 605] on div "**********" at bounding box center [842, 602] width 773 height 77
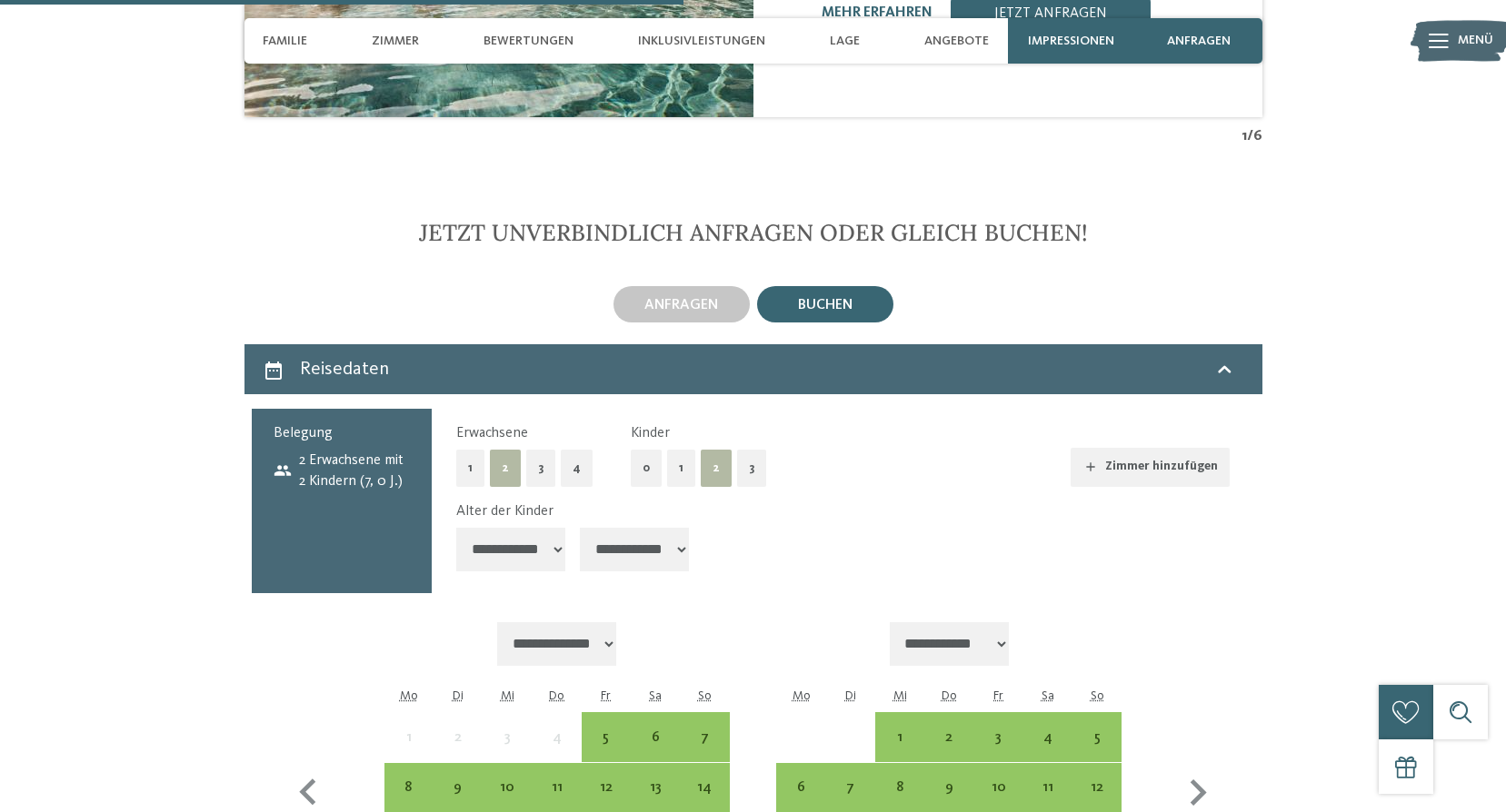
scroll to position [4452, 0]
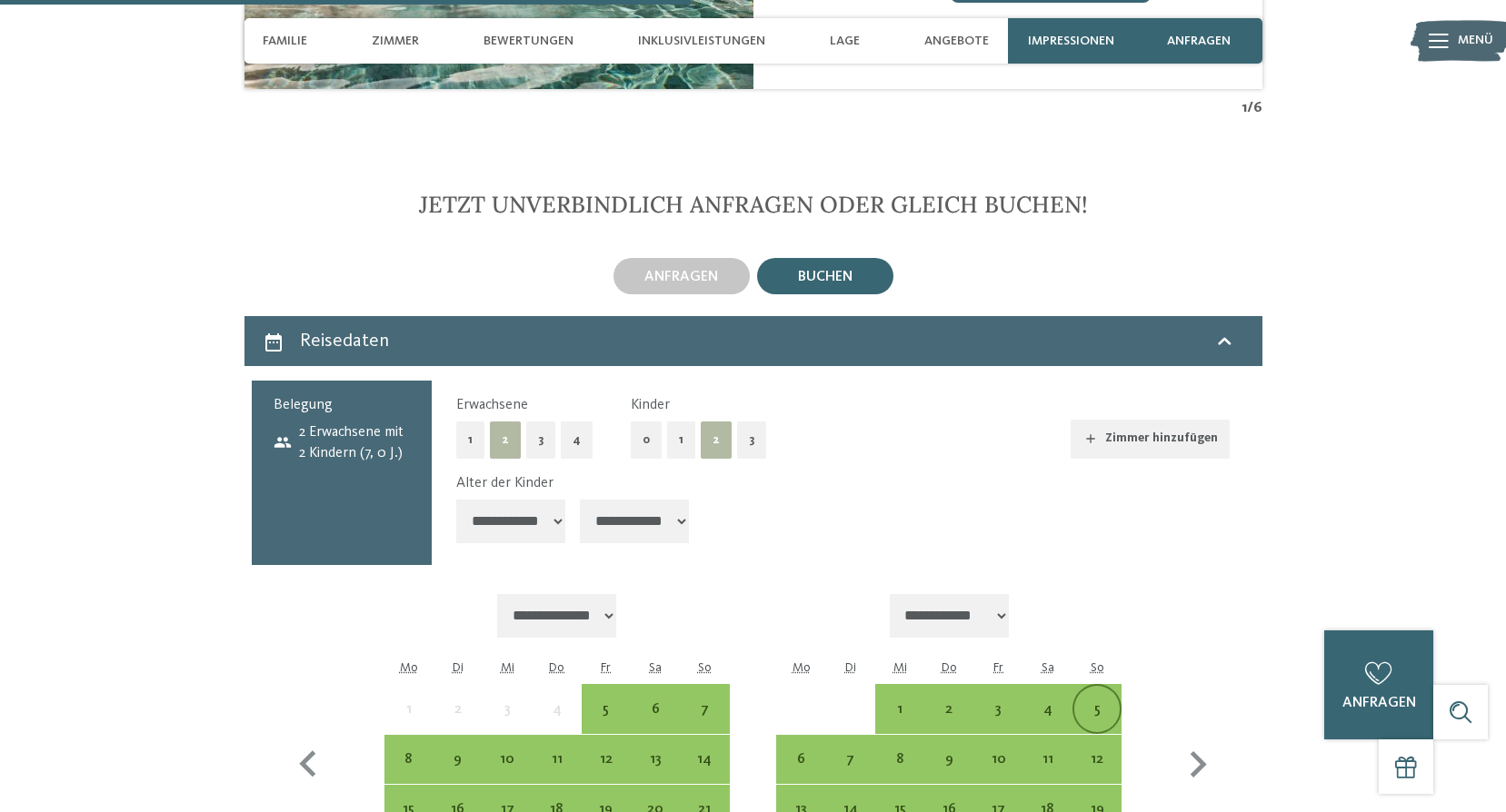
click at [1089, 702] on div "5" at bounding box center [1097, 725] width 45 height 45
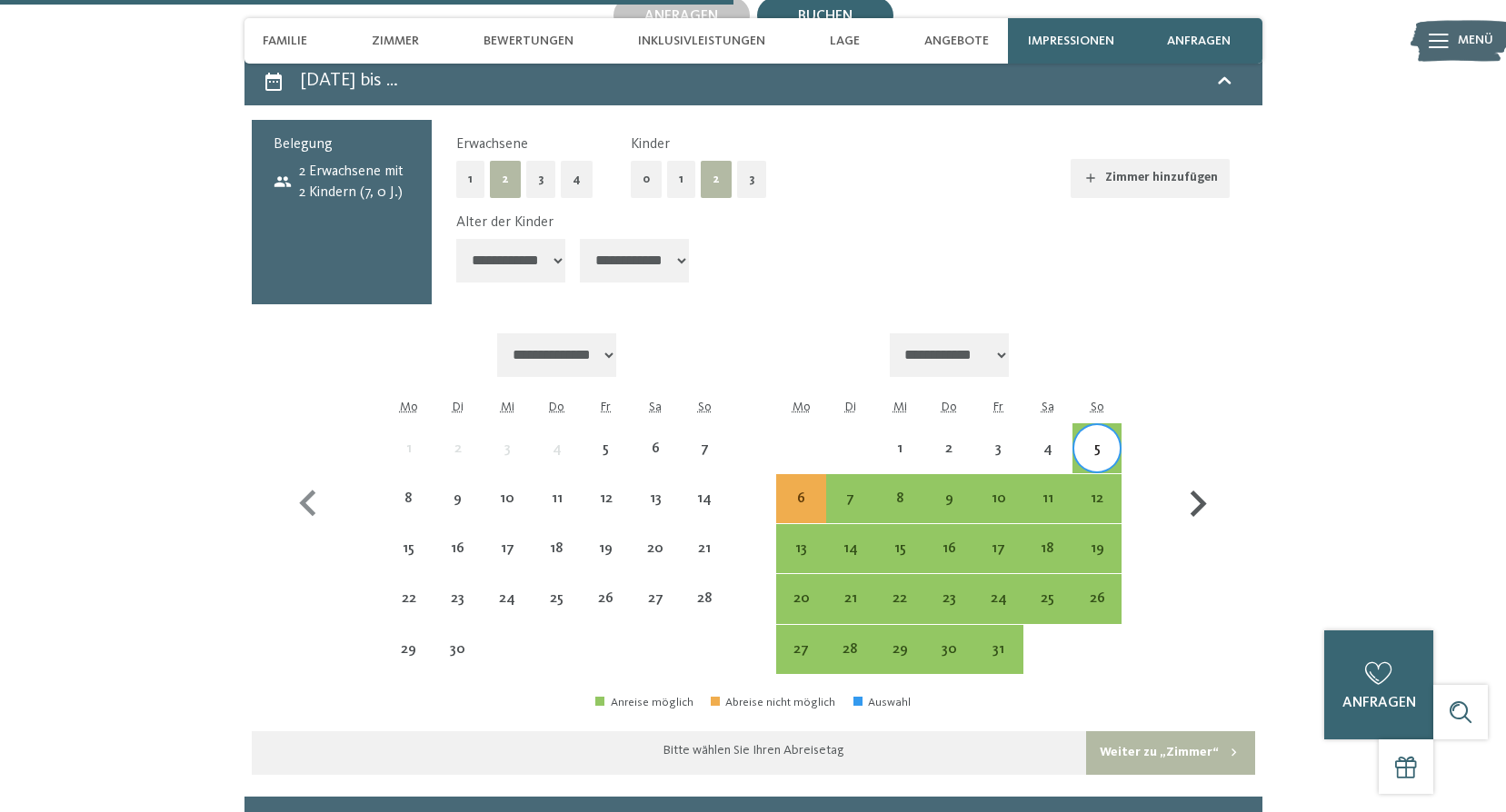
scroll to position [4724, 0]
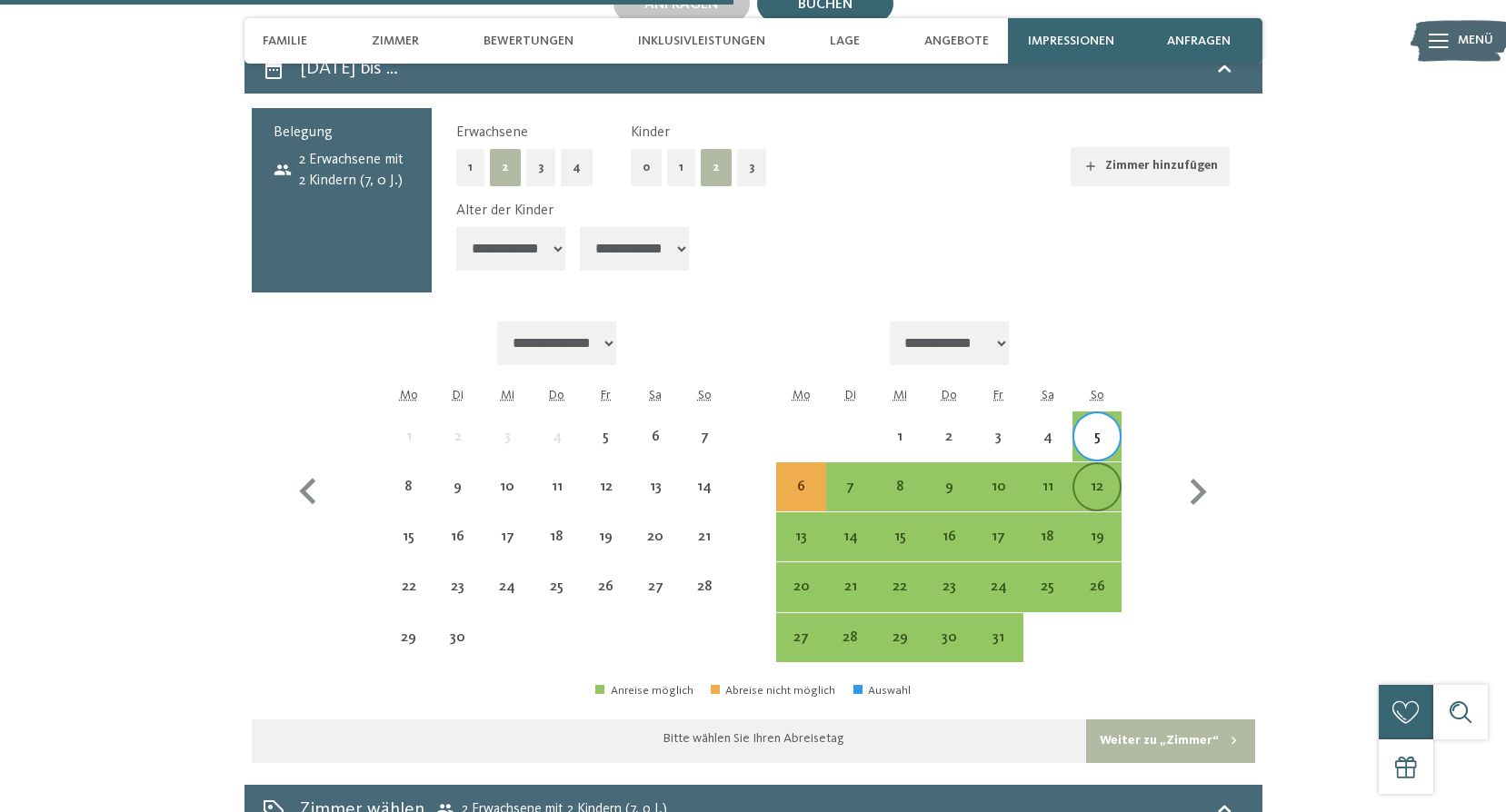
click at [1092, 480] on div "12" at bounding box center [1097, 502] width 45 height 45
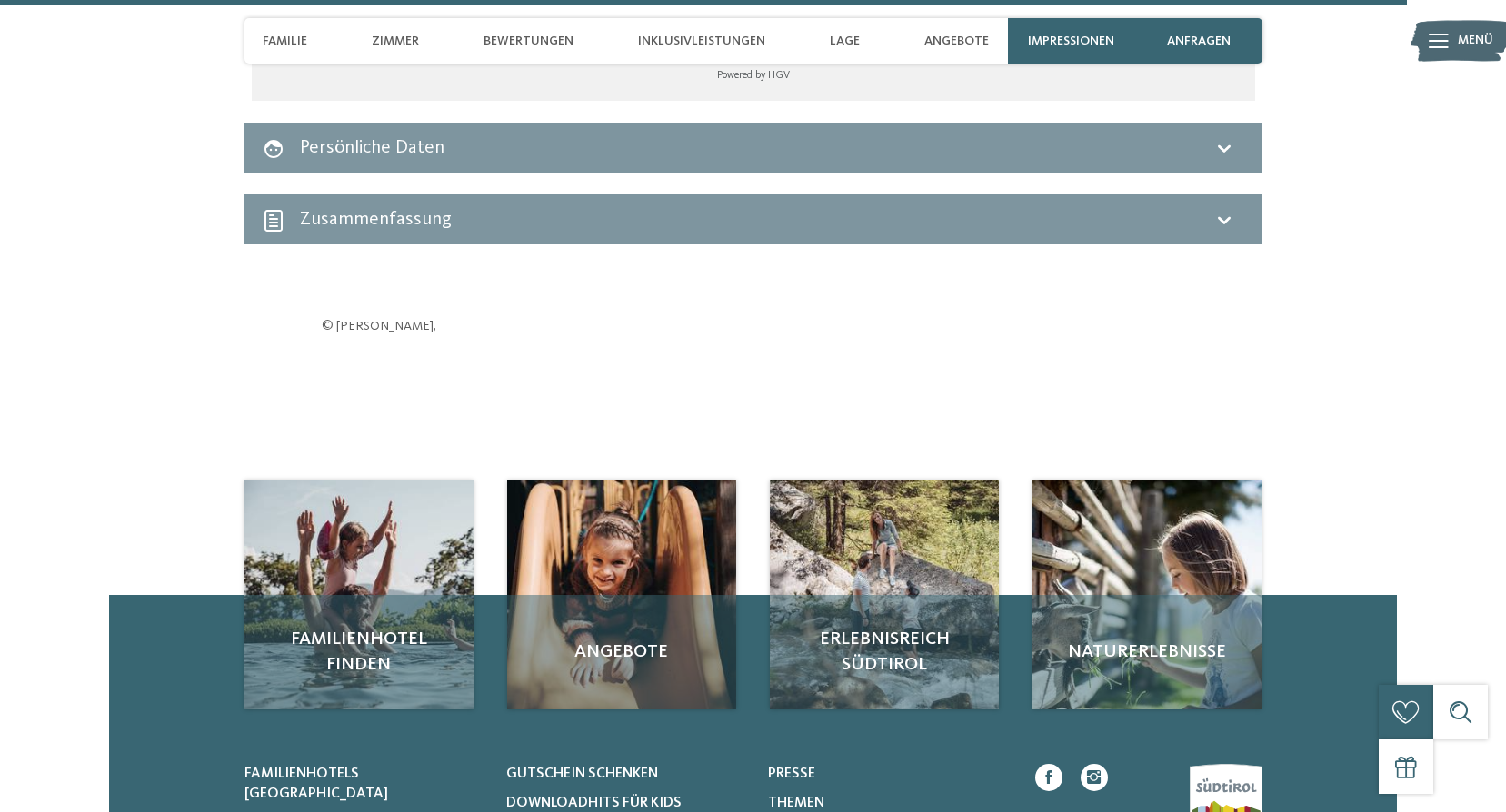
scroll to position [6995, 0]
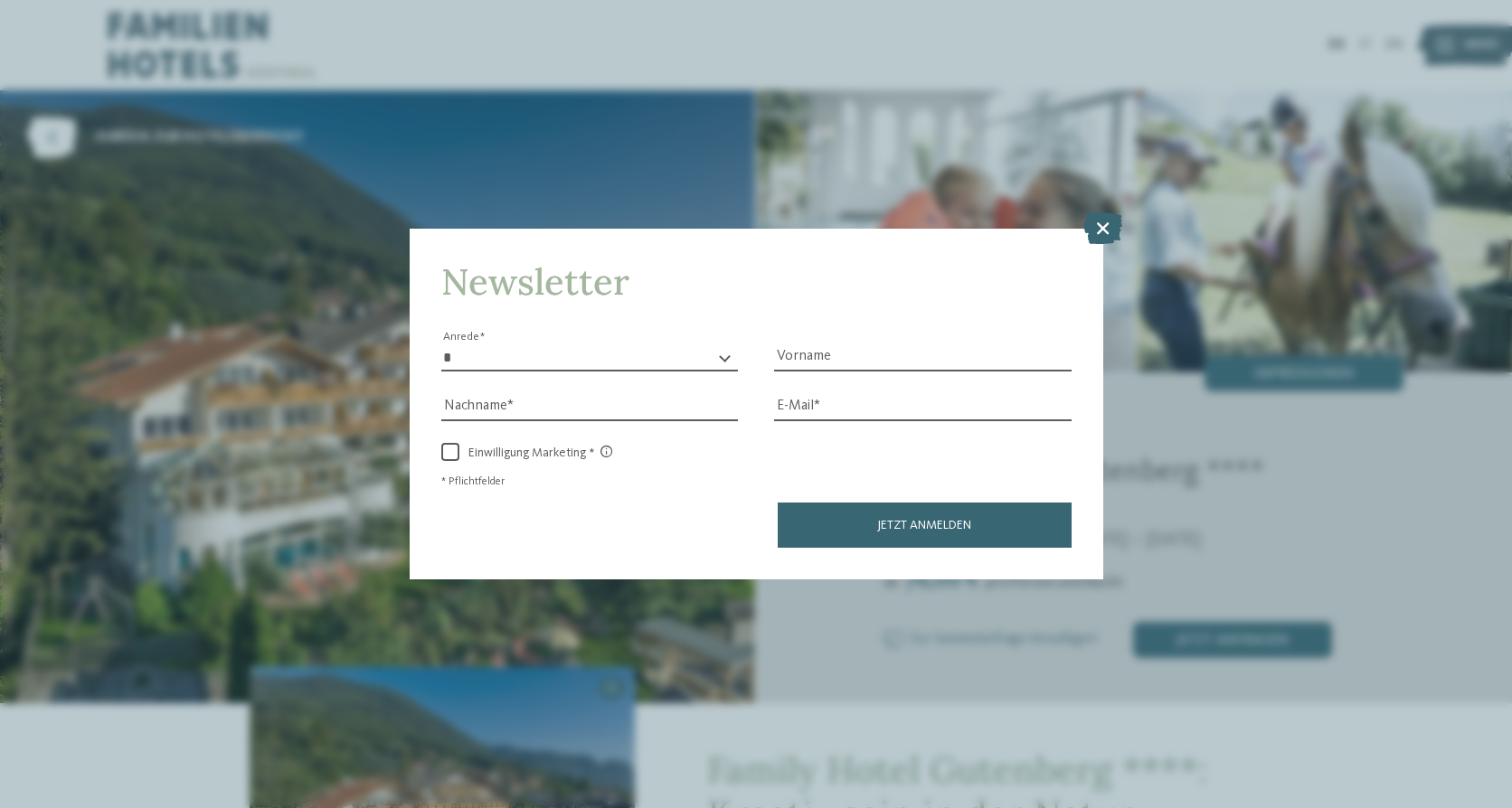
click at [1102, 224] on icon at bounding box center [1103, 227] width 39 height 31
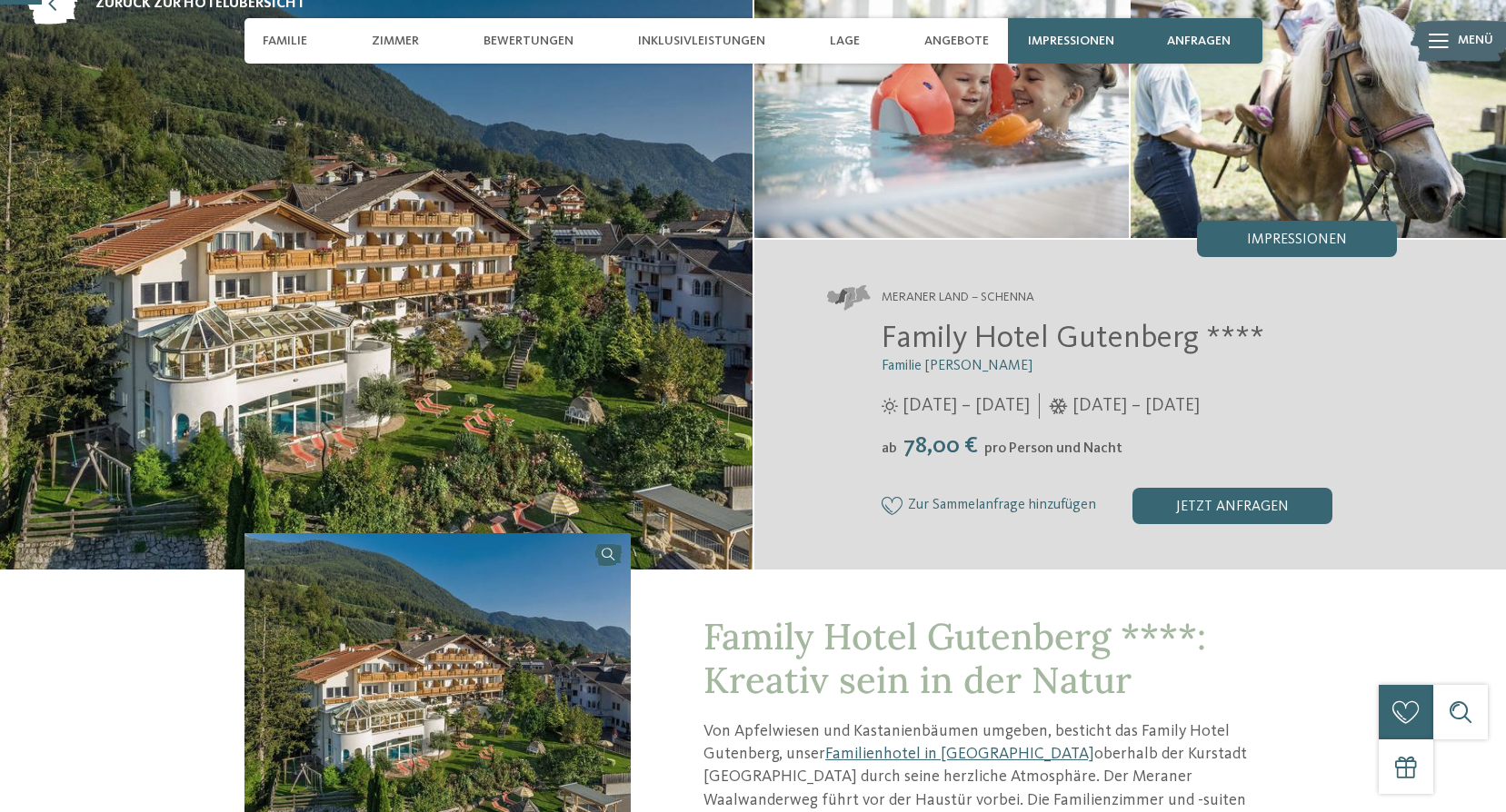
scroll to position [182, 0]
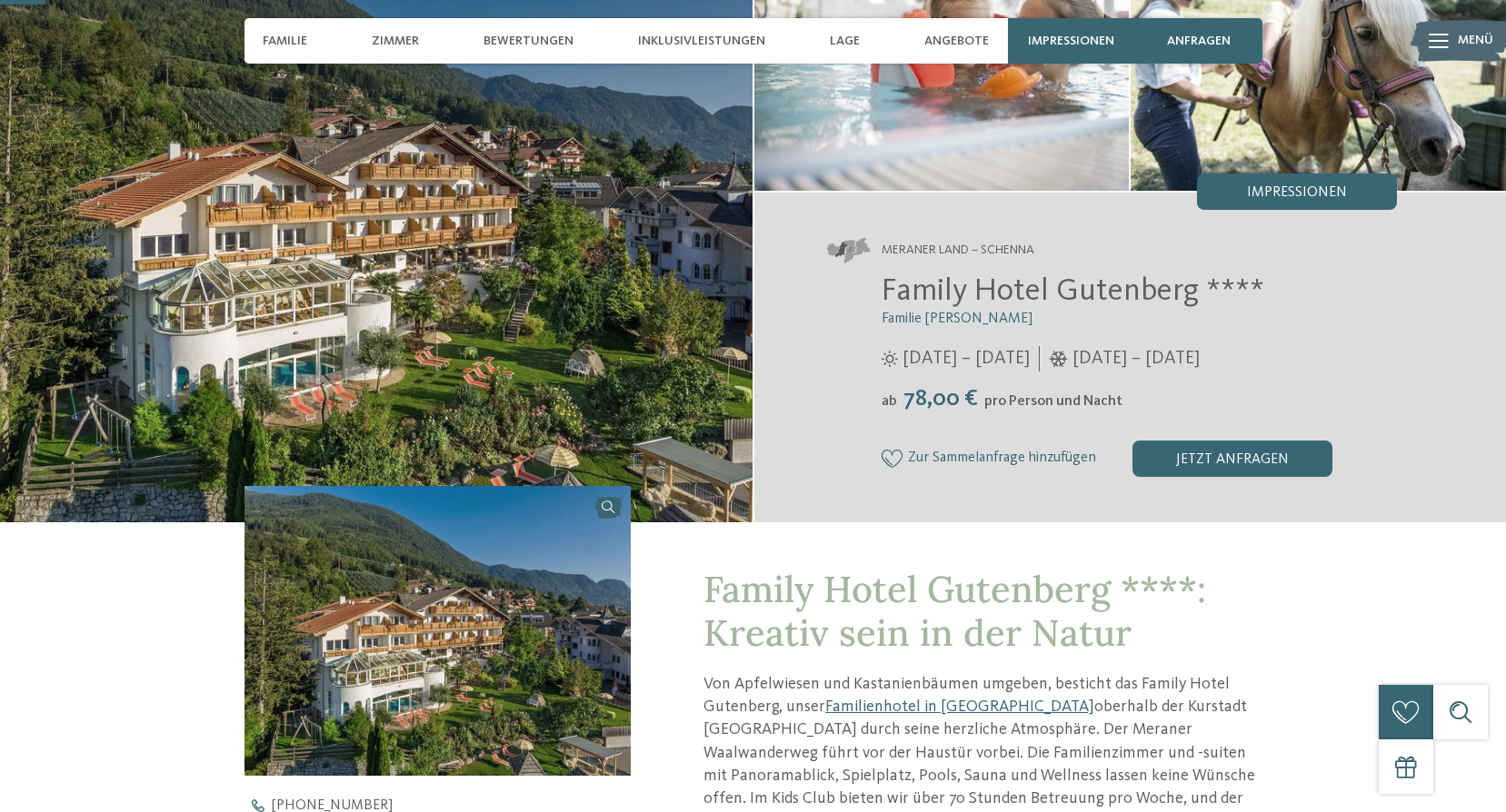
click at [617, 509] on img at bounding box center [437, 631] width 387 height 290
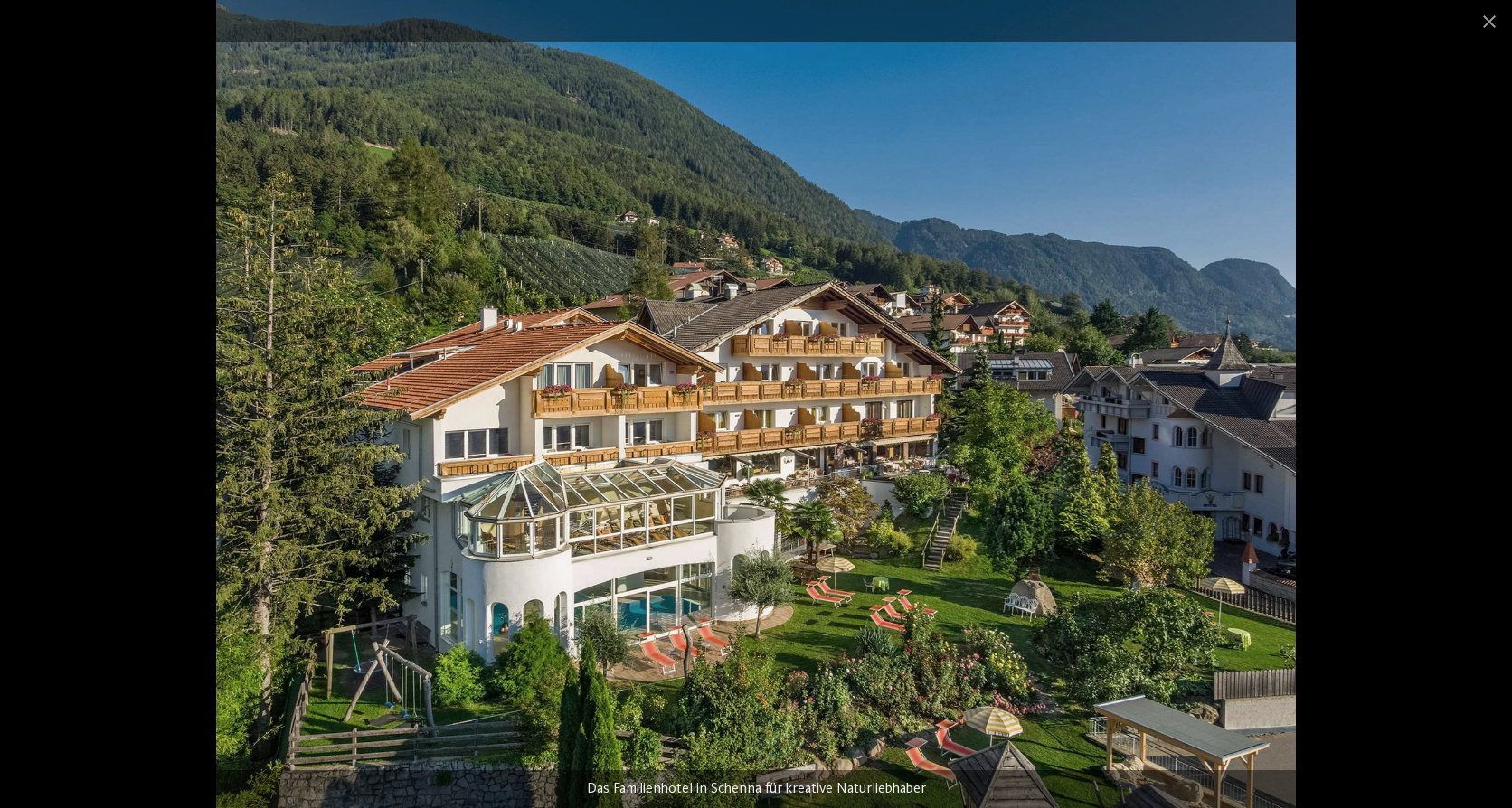
click at [1339, 408] on div at bounding box center [756, 404] width 1512 height 808
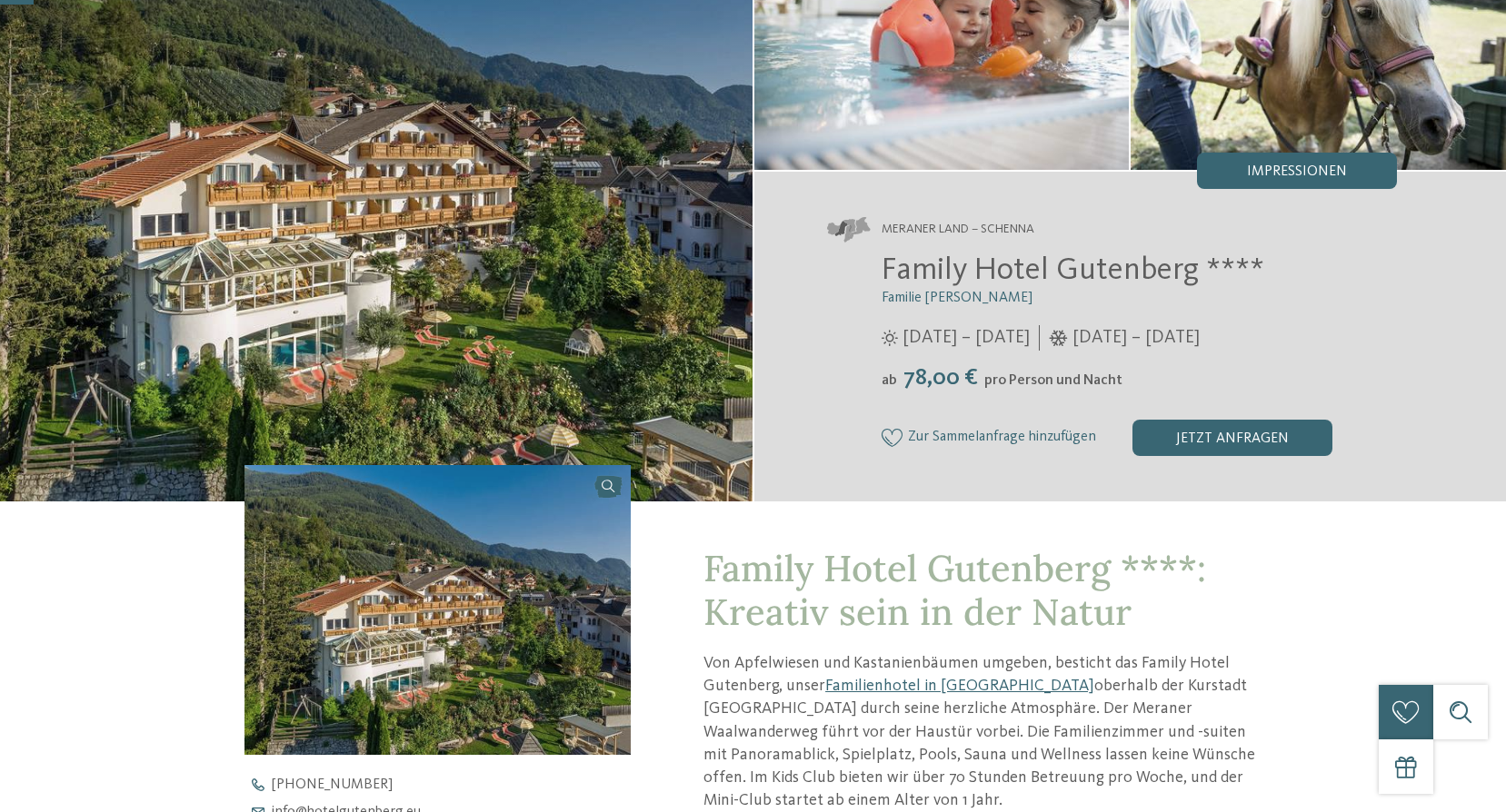
scroll to position [0, 0]
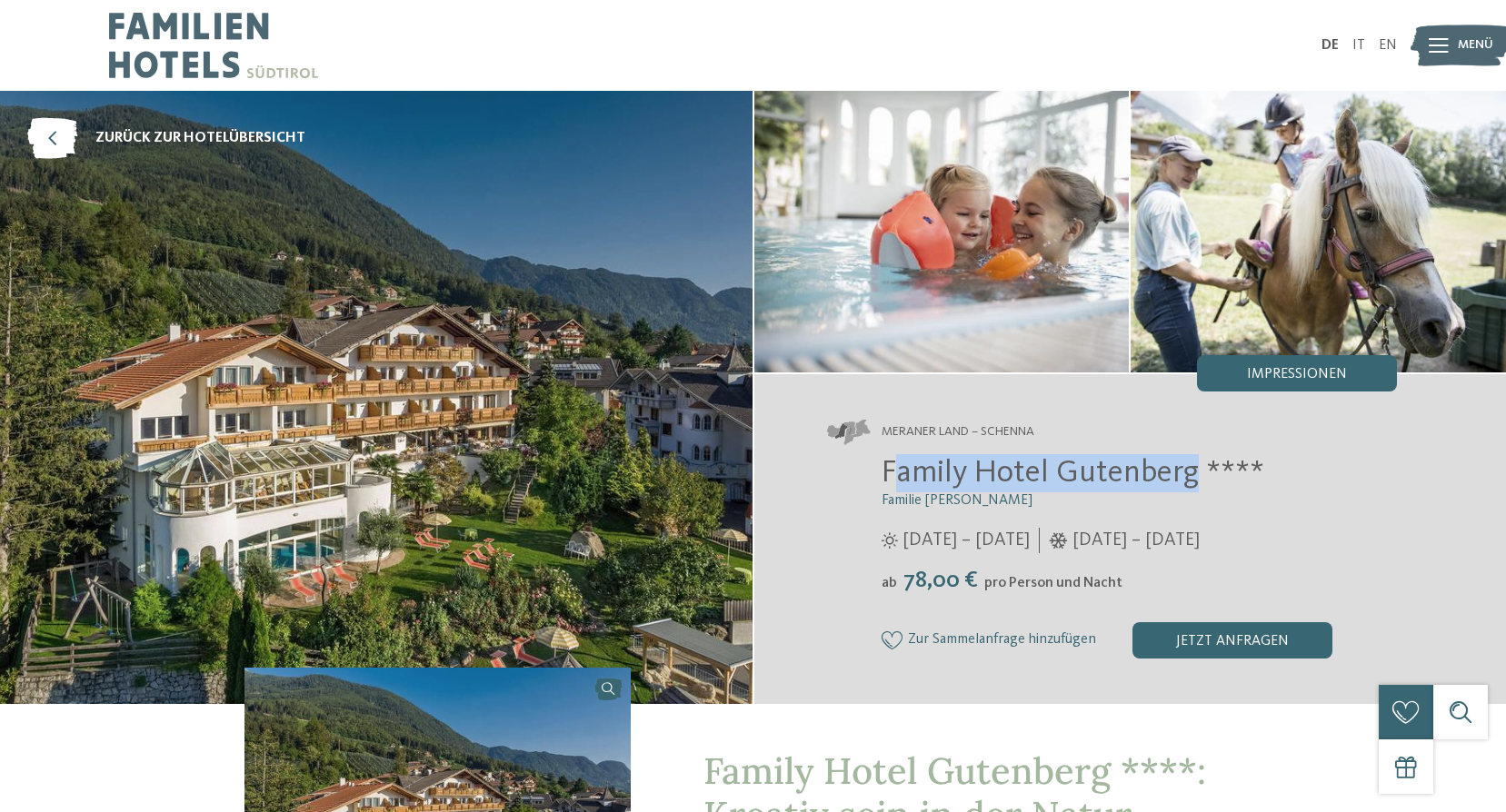
drag, startPoint x: 890, startPoint y: 473, endPoint x: 1189, endPoint y: 478, distance: 299.0
click at [1189, 478] on span "Family Hotel Gutenberg ****" at bounding box center [1073, 472] width 383 height 32
